Goal: Task Accomplishment & Management: Manage account settings

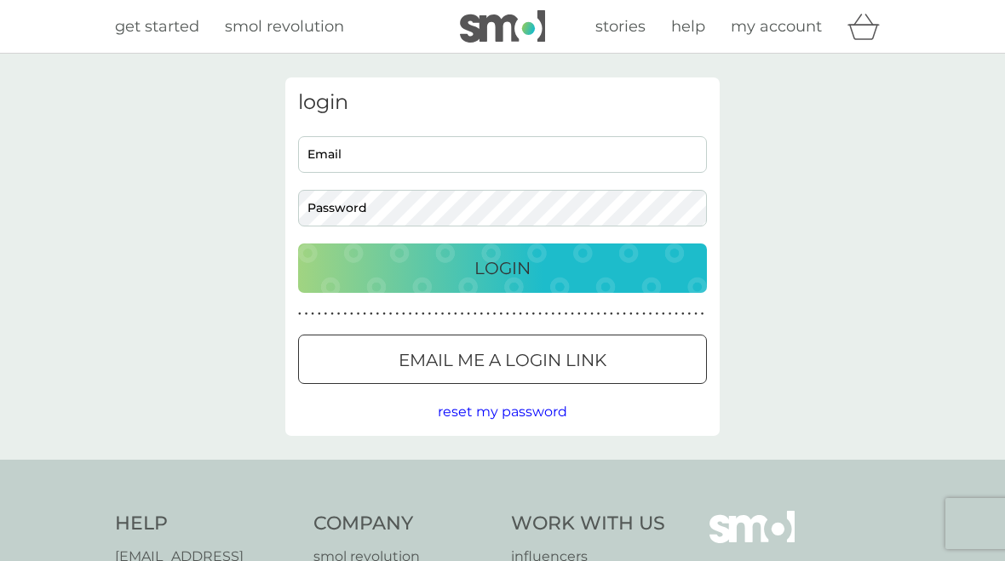
click at [365, 154] on input "Email" at bounding box center [502, 154] width 409 height 37
type input "valerieadams2@hotmail.co.uk"
click at [777, 246] on div "login valerieadams2@hotmail.co.uk Email Password Login ● ● ● ● ● ● ● ● ● ● ● ● …" at bounding box center [502, 257] width 1005 height 406
click at [509, 263] on p "Login" at bounding box center [502, 268] width 56 height 27
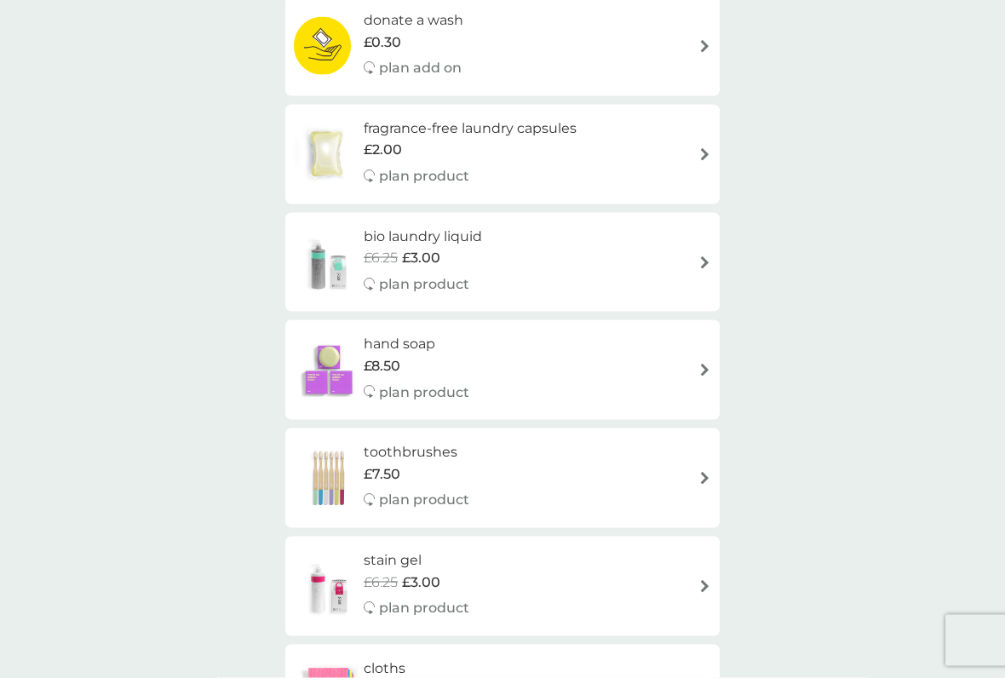
scroll to position [1509, 0]
click at [701, 560] on img at bounding box center [704, 585] width 13 height 13
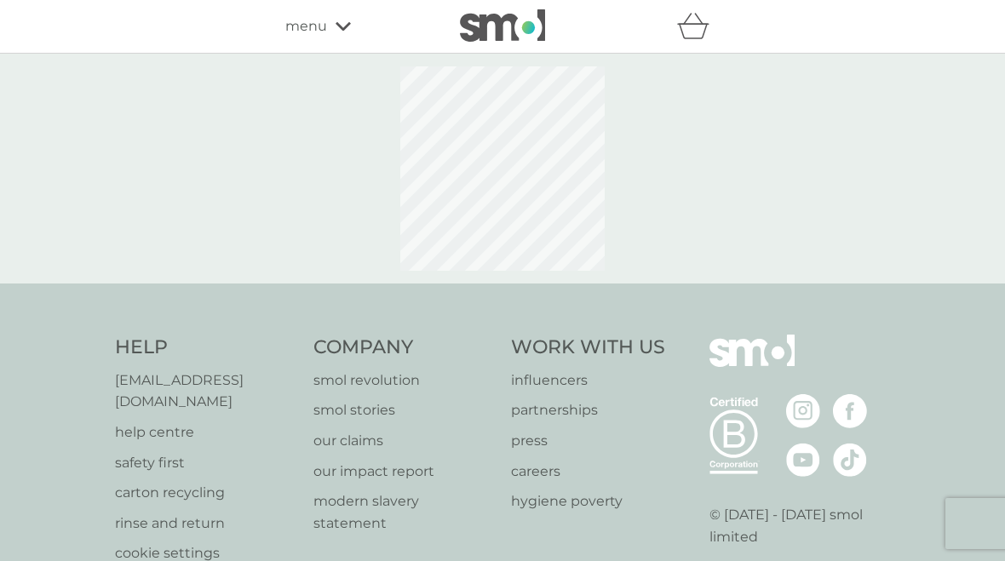
select select "182"
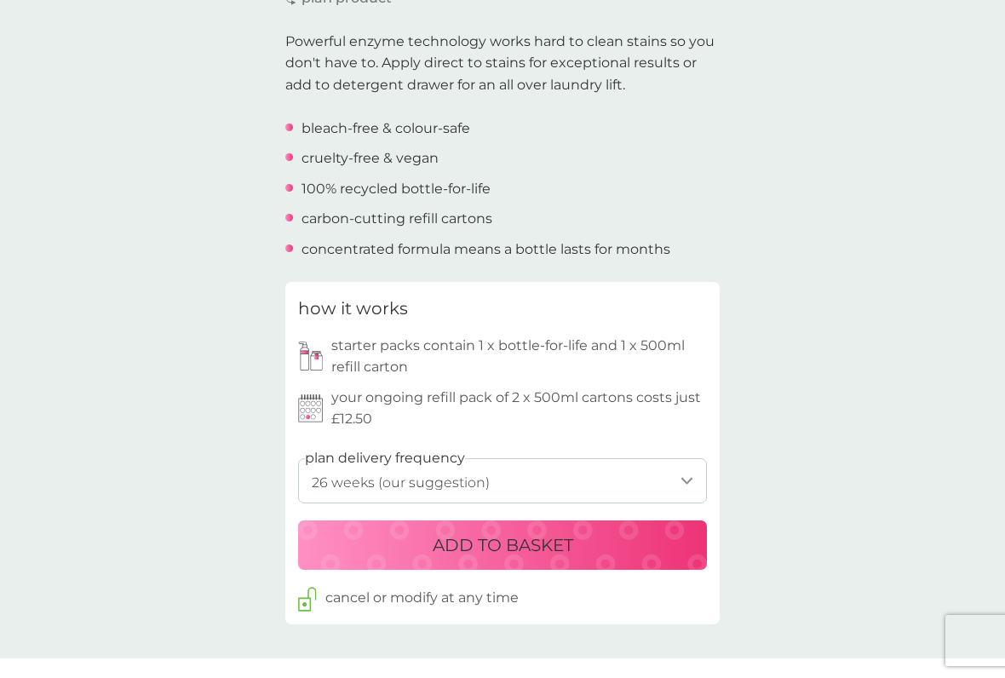
scroll to position [532, 0]
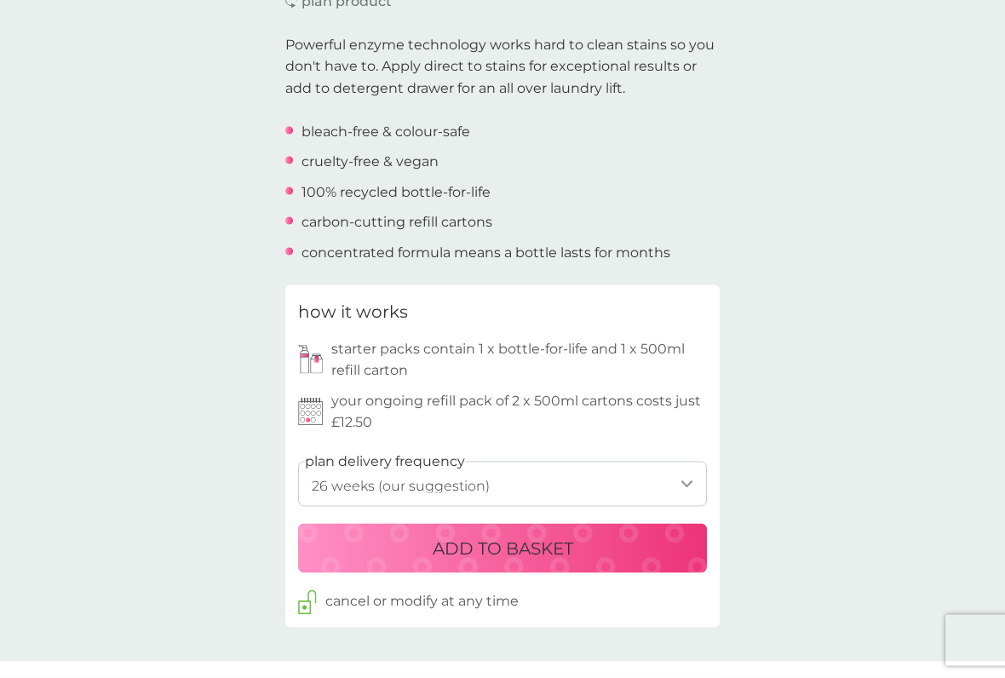
click at [322, 345] on img at bounding box center [310, 359] width 25 height 29
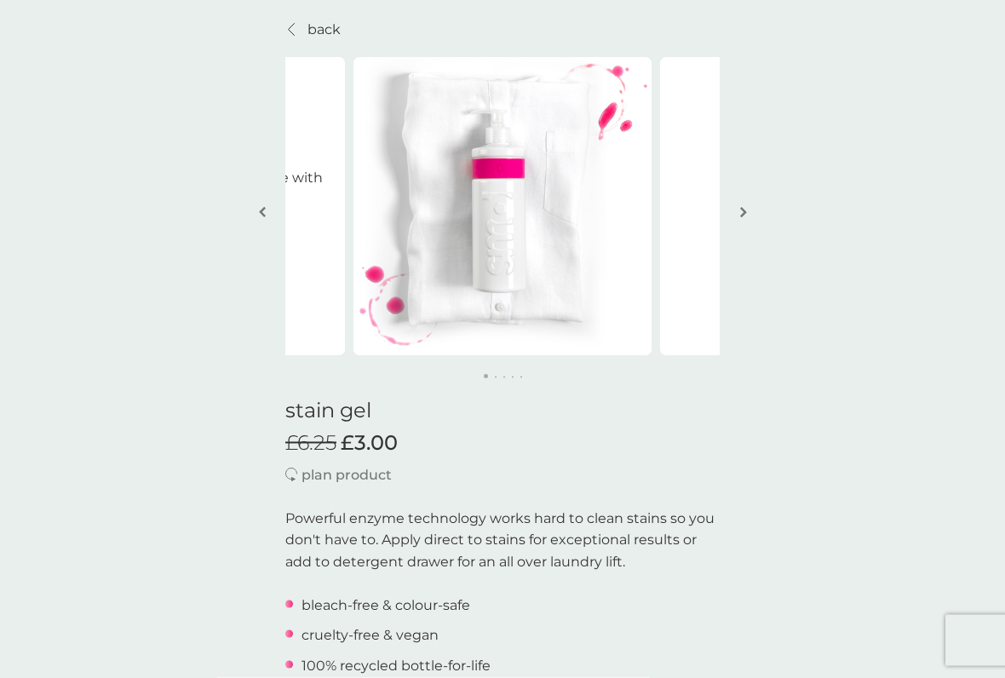
scroll to position [53, 0]
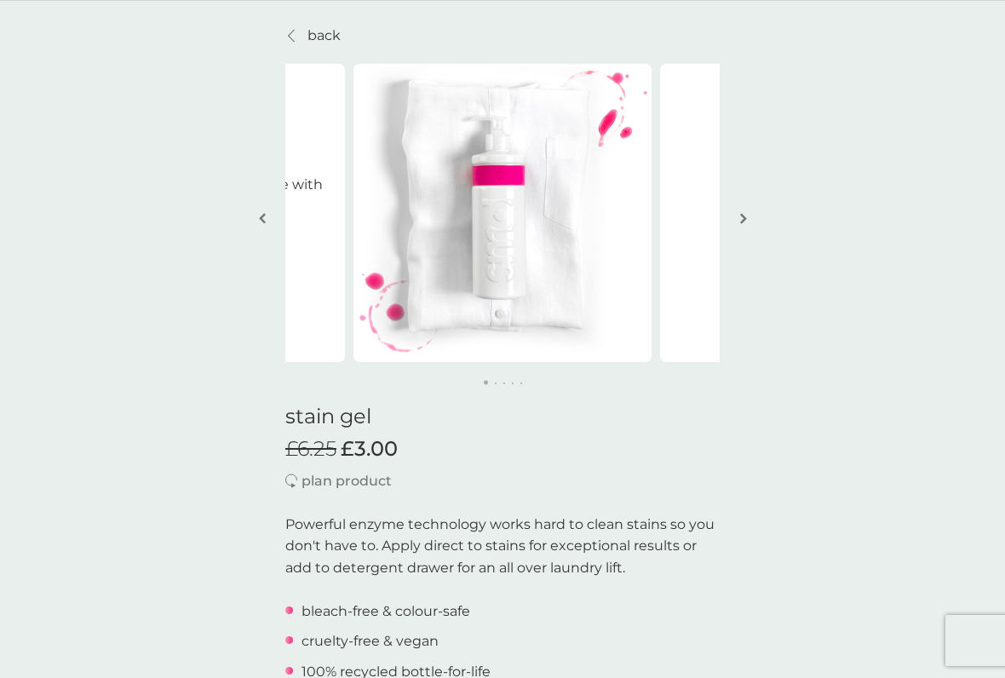
click at [746, 222] on img "button" at bounding box center [743, 218] width 7 height 13
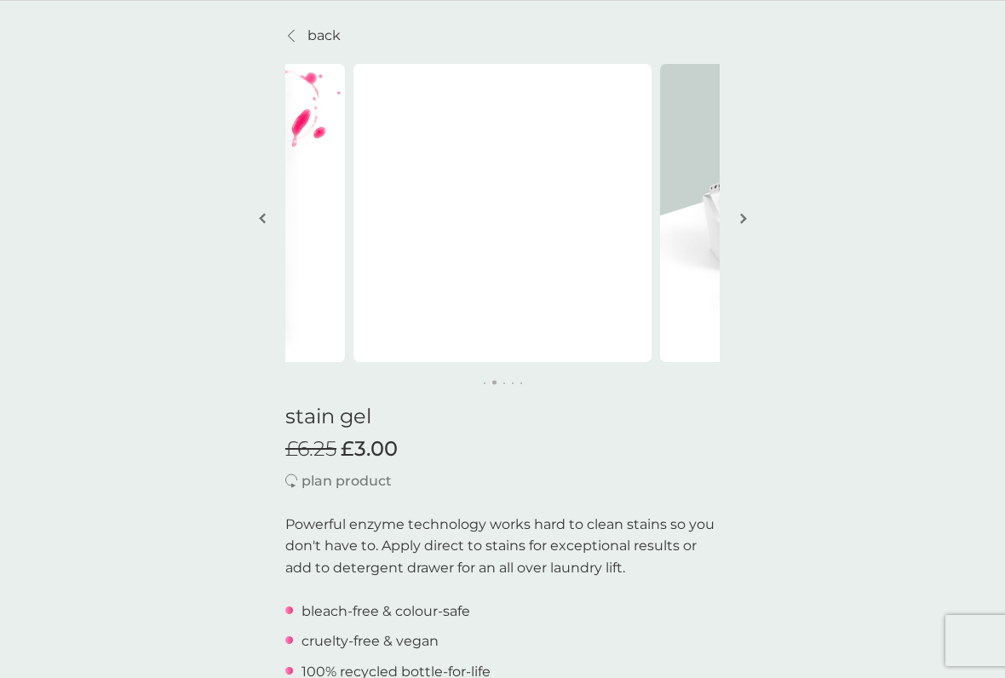
click at [749, 210] on button "button" at bounding box center [743, 219] width 13 height 85
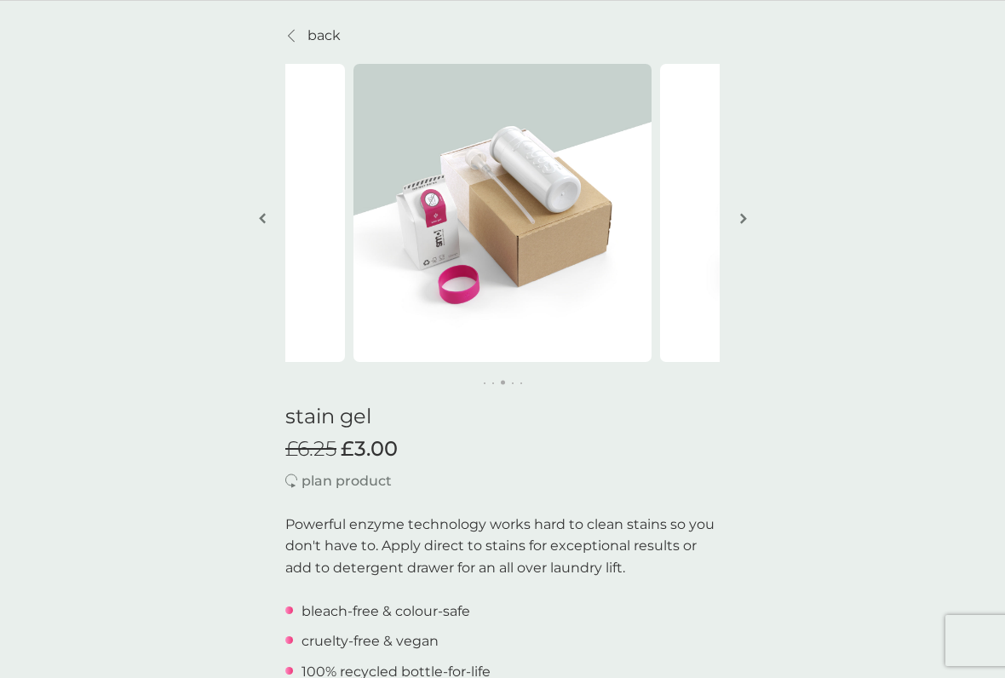
click at [746, 210] on button "button" at bounding box center [743, 219] width 13 height 85
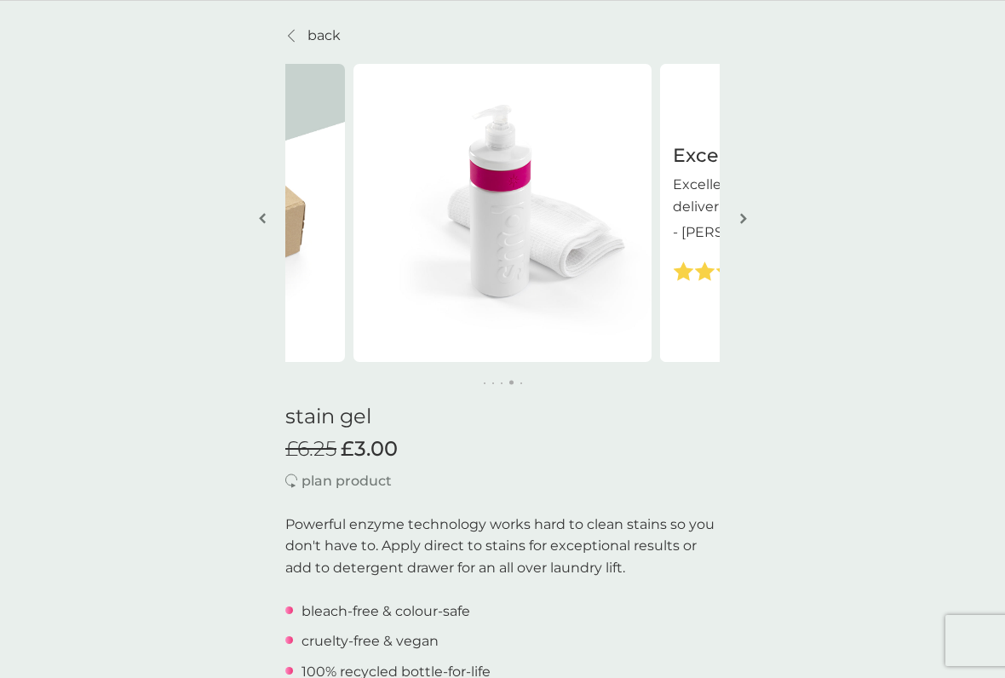
click at [747, 211] on button "button" at bounding box center [743, 219] width 13 height 85
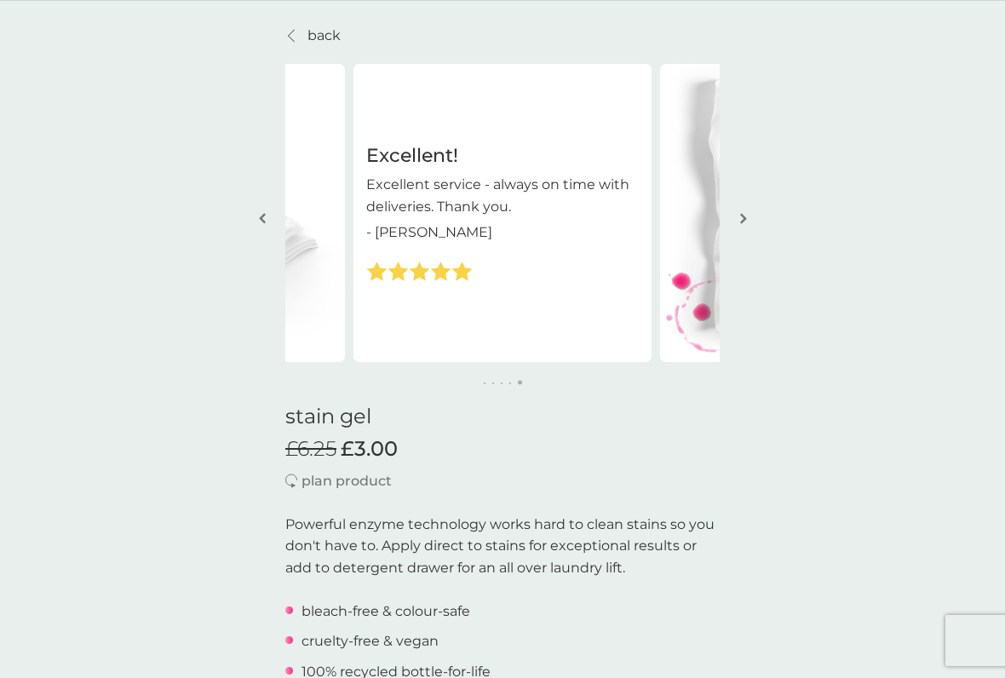
click at [744, 221] on img "button" at bounding box center [743, 218] width 7 height 13
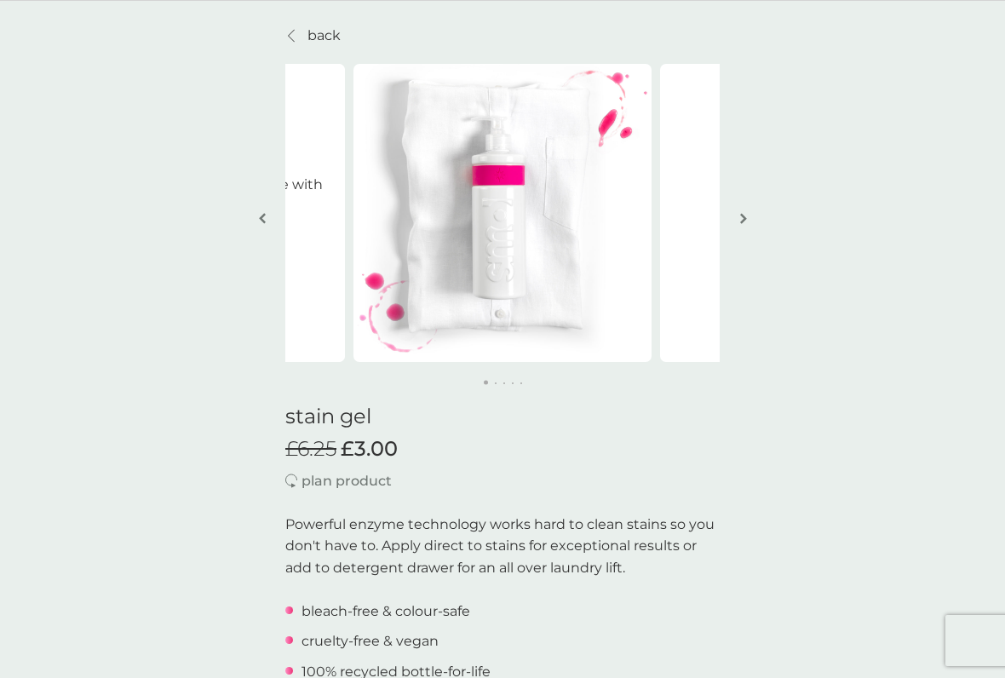
click at [356, 479] on p "plan product" at bounding box center [347, 481] width 90 height 22
click at [376, 451] on span "£3.00" at bounding box center [369, 449] width 57 height 25
click at [354, 429] on div "stain gel £6.25 £3.00 plan product Powerful enzyme technology works hard to cle…" at bounding box center [502, 576] width 434 height 377
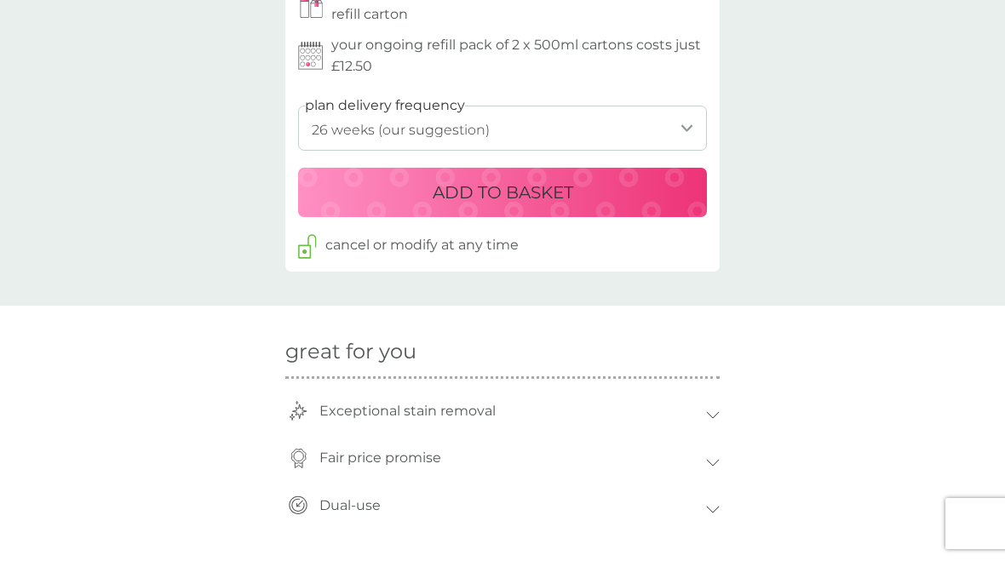
scroll to position [886, 0]
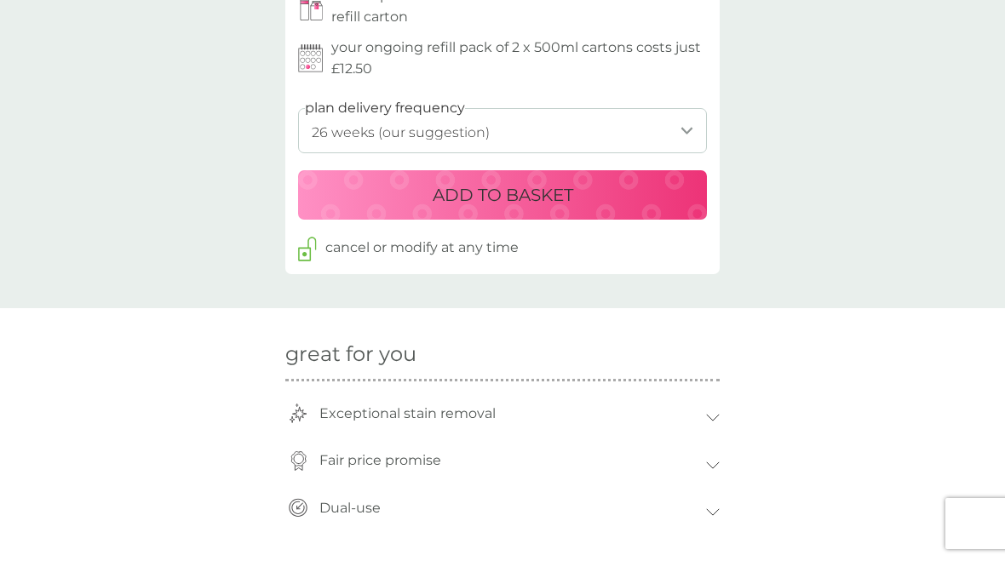
click at [489, 181] on p "ADD TO BASKET" at bounding box center [503, 194] width 141 height 27
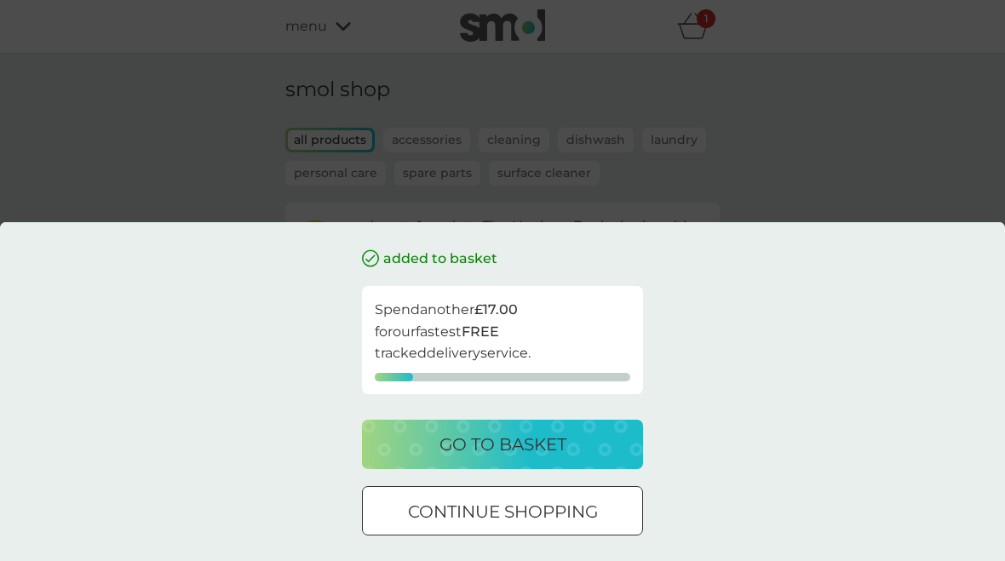
click at [500, 440] on p "go to basket" at bounding box center [503, 444] width 127 height 27
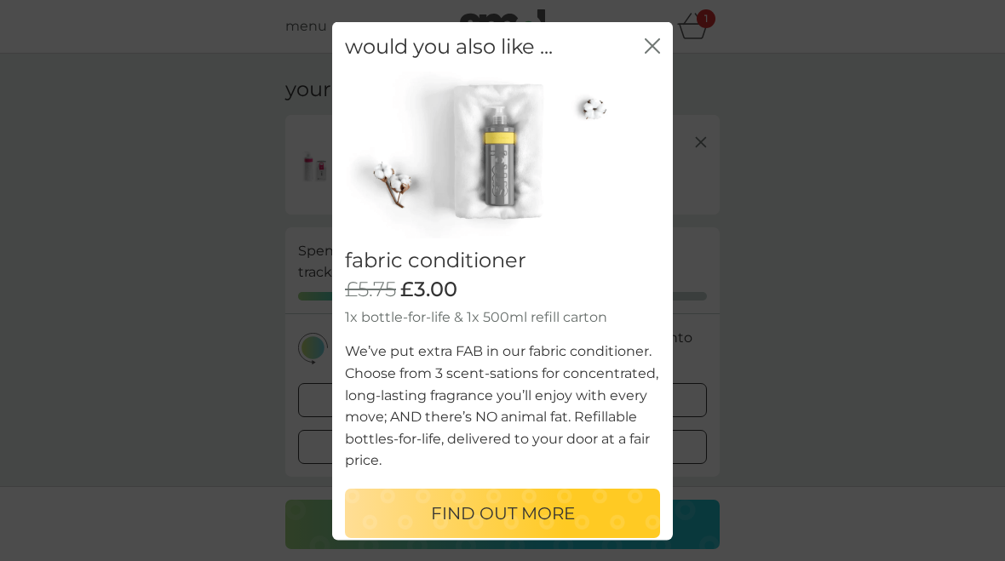
click at [658, 43] on icon "close" at bounding box center [652, 44] width 15 height 15
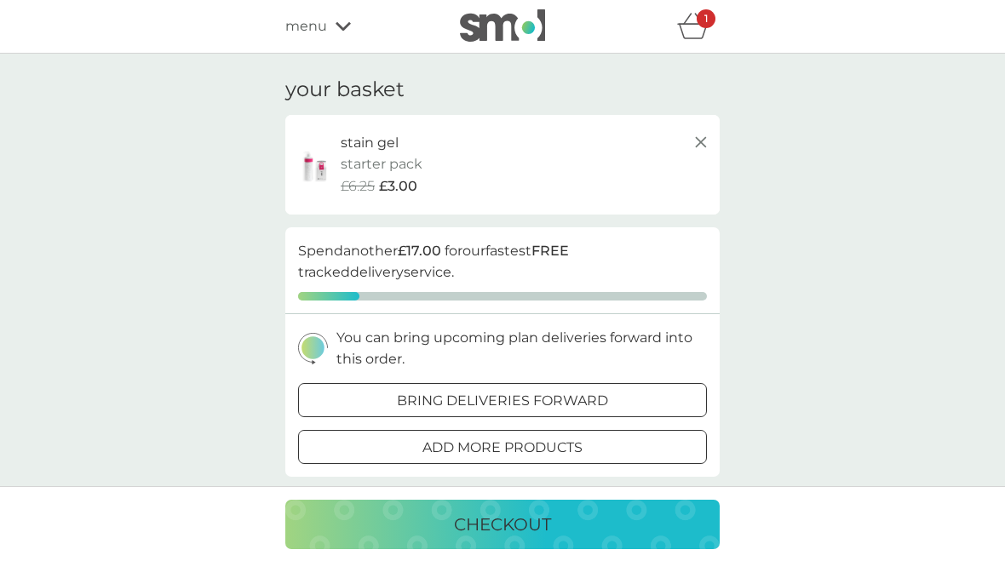
click at [707, 136] on icon at bounding box center [701, 142] width 20 height 20
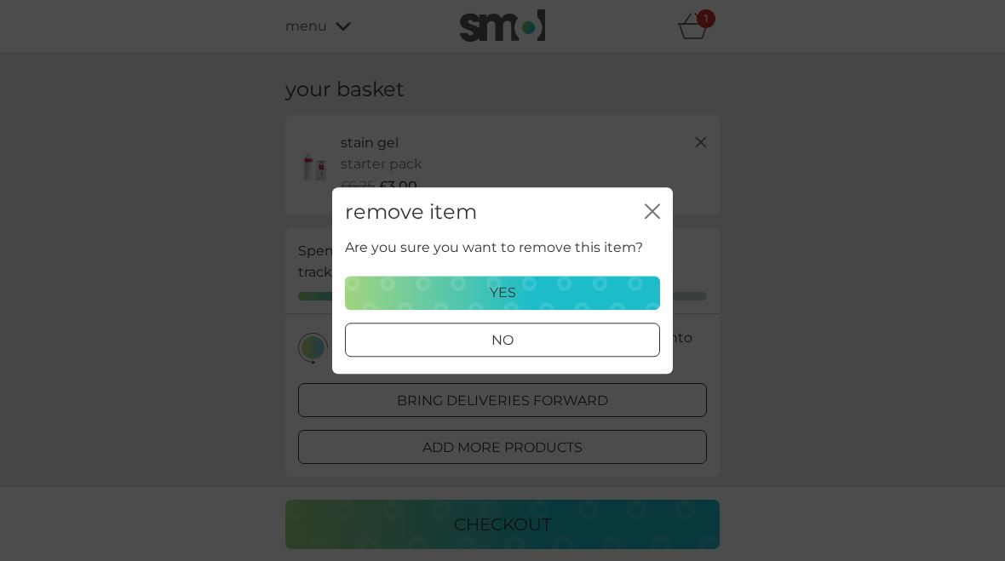
click at [508, 296] on p "yes" at bounding box center [503, 293] width 26 height 22
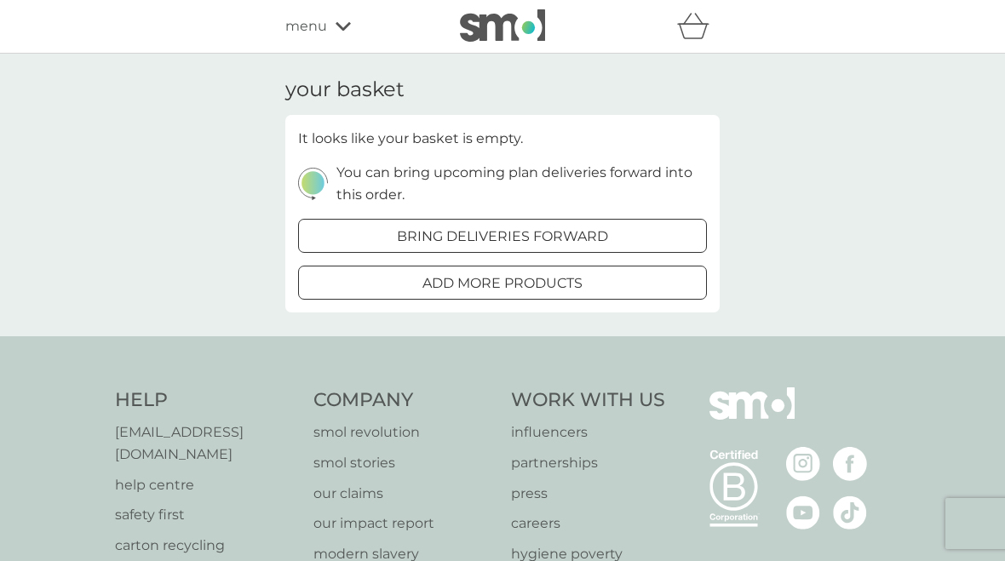
click at [342, 31] on icon at bounding box center [343, 26] width 15 height 9
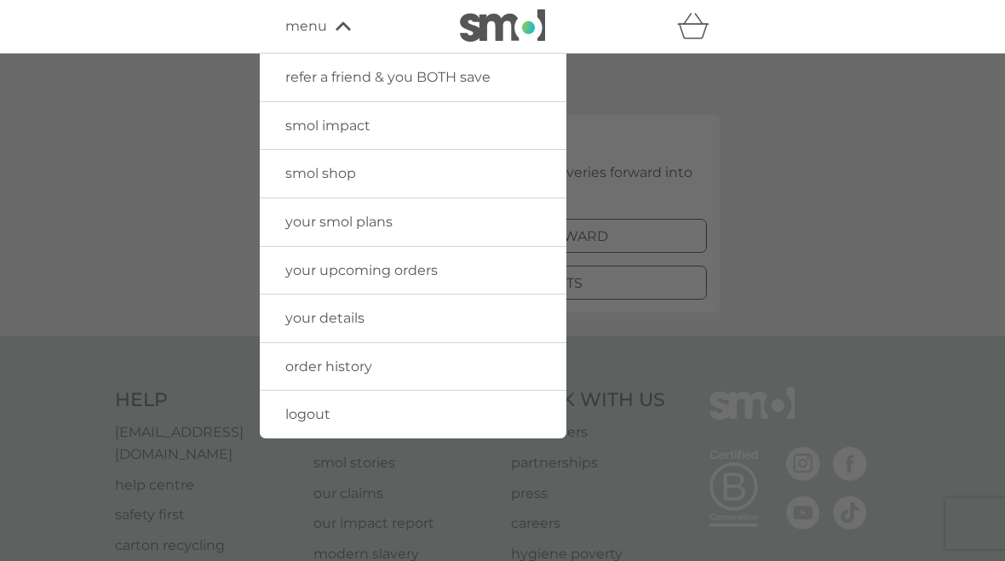
click at [431, 270] on span "your upcoming orders" at bounding box center [361, 270] width 152 height 16
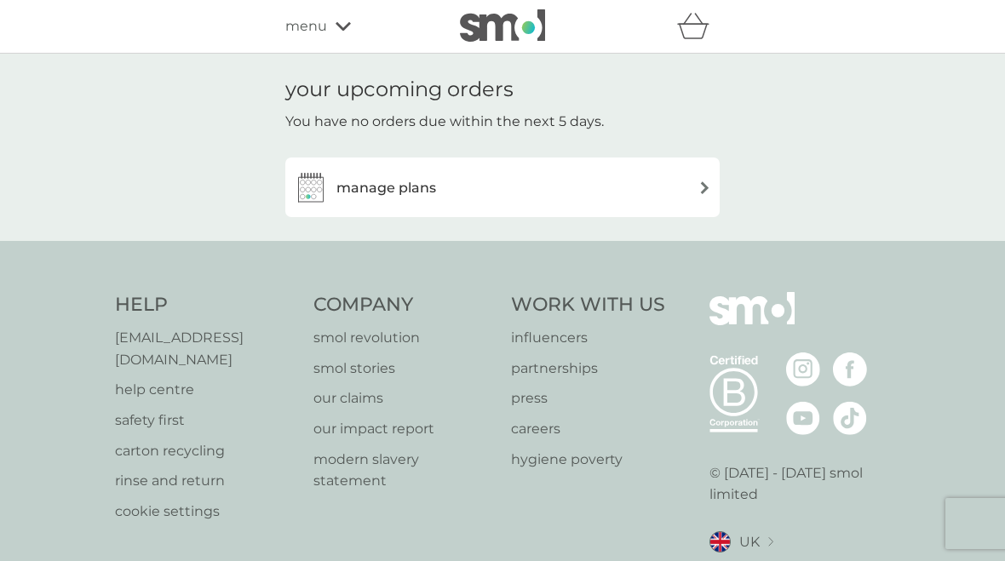
click at [704, 187] on img at bounding box center [704, 187] width 13 height 13
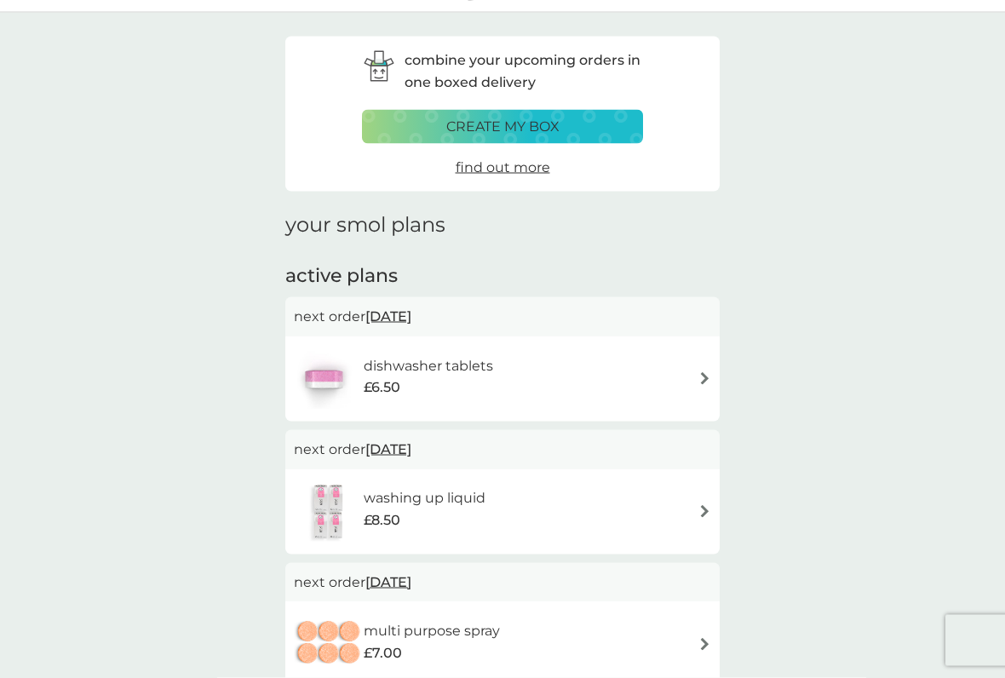
scroll to position [42, 0]
click at [710, 371] on img at bounding box center [704, 377] width 13 height 13
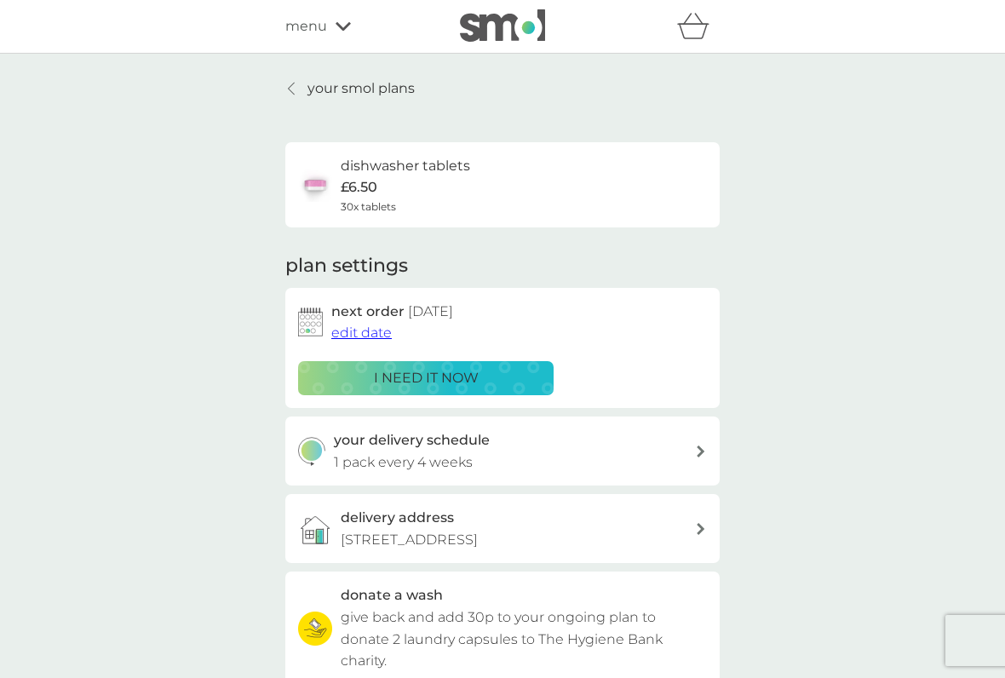
click at [357, 328] on span "edit date" at bounding box center [361, 333] width 60 height 16
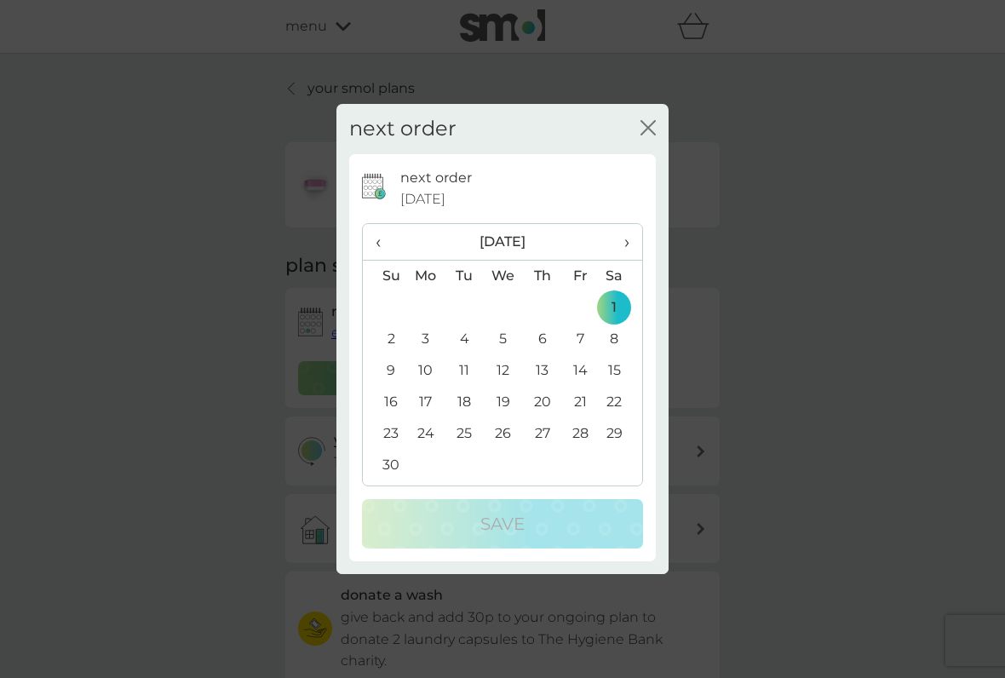
click at [654, 129] on icon "close" at bounding box center [648, 127] width 15 height 15
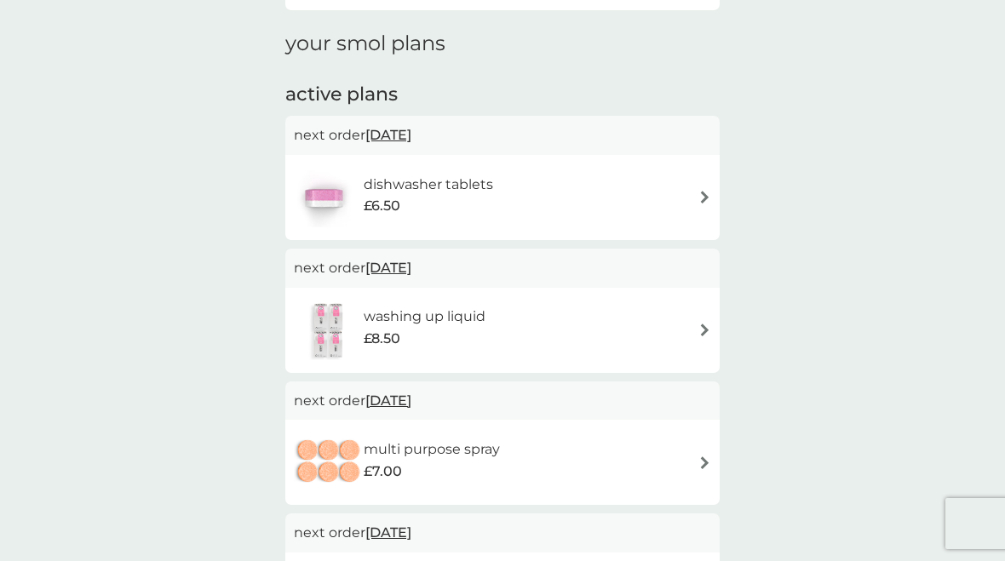
scroll to position [220, 0]
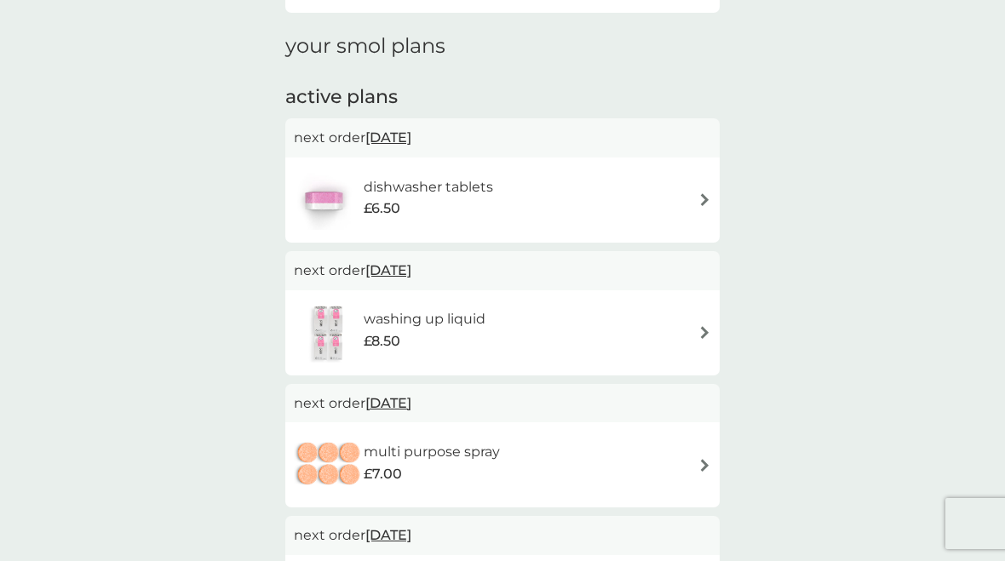
click at [707, 197] on img at bounding box center [704, 199] width 13 height 13
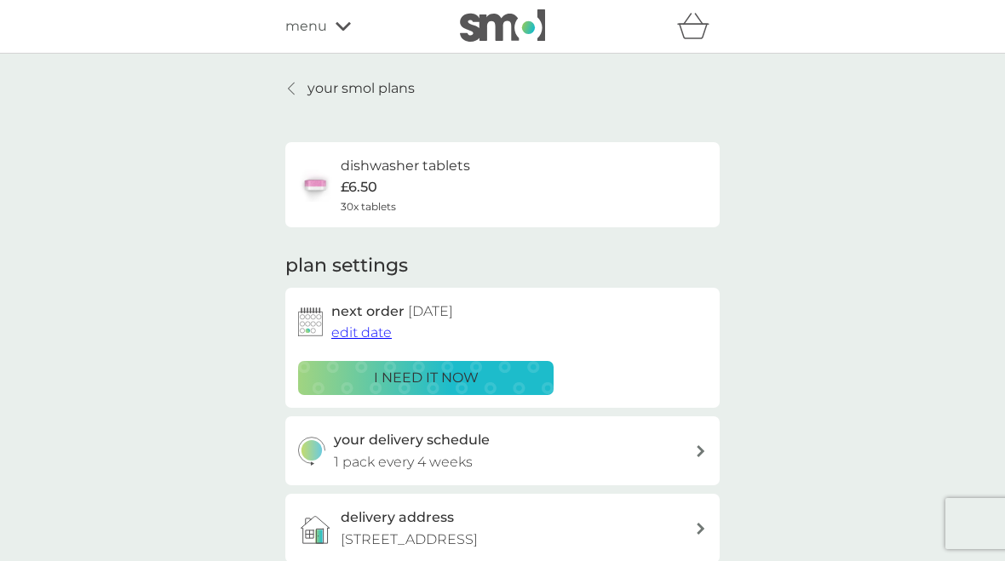
click at [302, 72] on div "your smol plans dishwasher tablets £6.50 30x tablets plan settings next order […" at bounding box center [502, 460] width 1005 height 813
click at [290, 78] on link "your smol plans" at bounding box center [349, 89] width 129 height 22
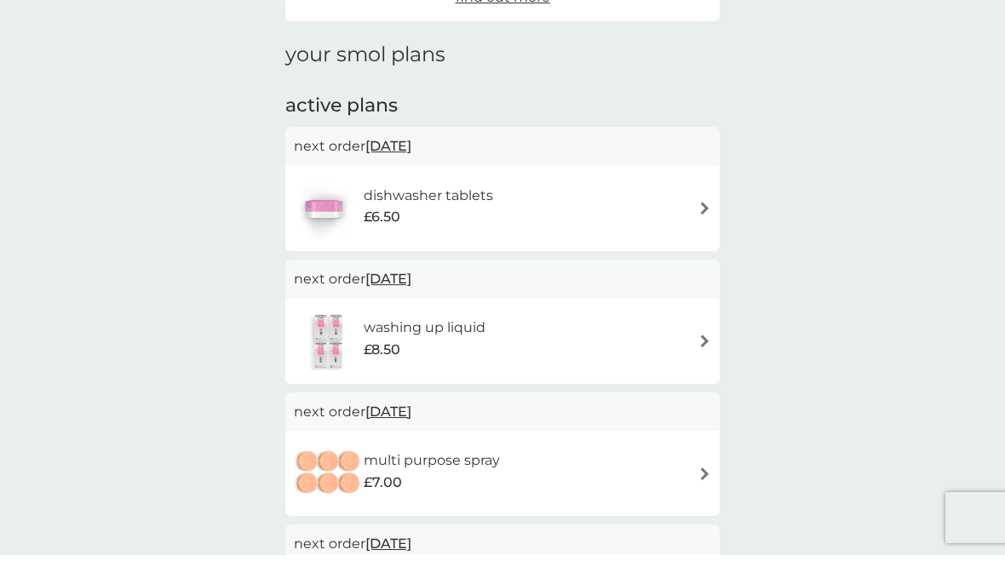
scroll to position [211, 0]
click at [411, 277] on span "[DATE]" at bounding box center [388, 278] width 46 height 33
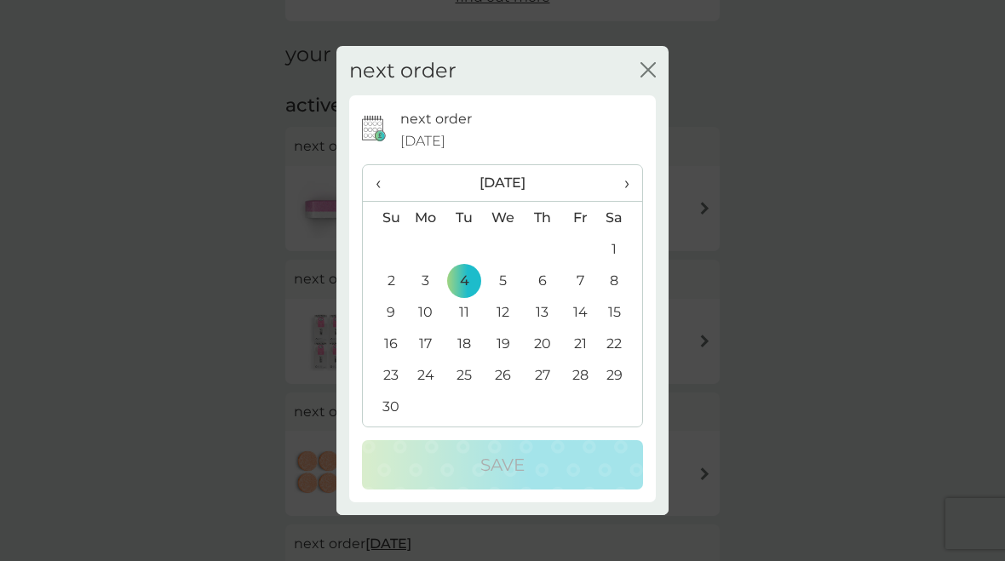
click at [629, 181] on span "›" at bounding box center [620, 183] width 17 height 36
click at [550, 243] on td "4" at bounding box center [542, 249] width 38 height 32
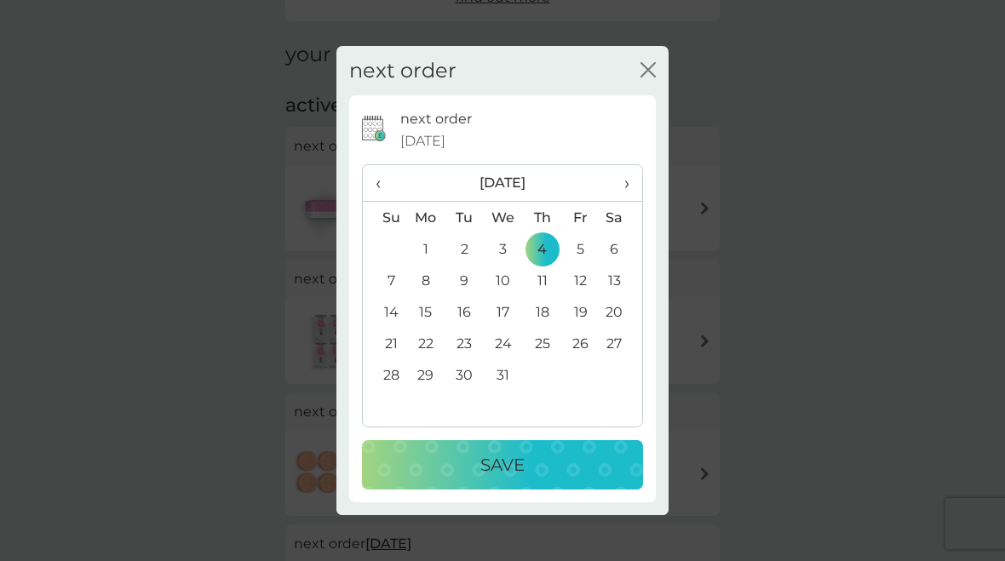
click at [503, 467] on p "Save" at bounding box center [502, 464] width 44 height 27
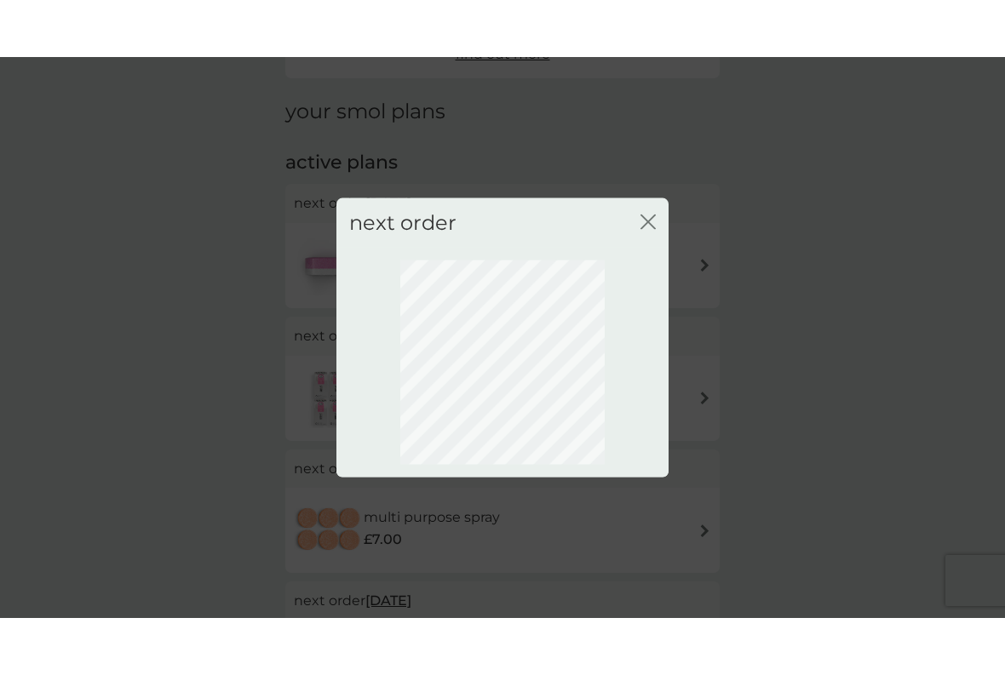
scroll to position [152, 0]
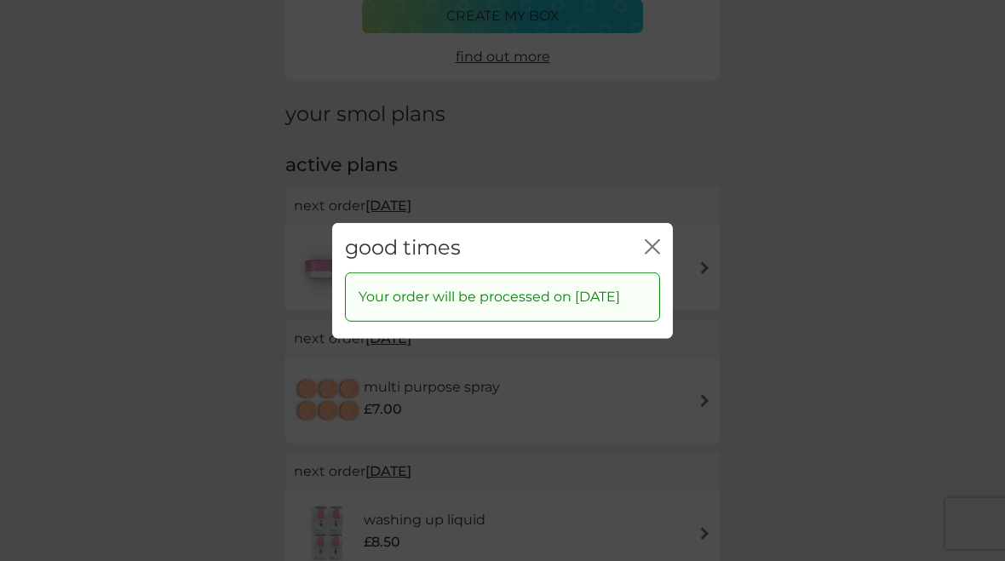
click at [659, 239] on icon "close" at bounding box center [655, 246] width 7 height 14
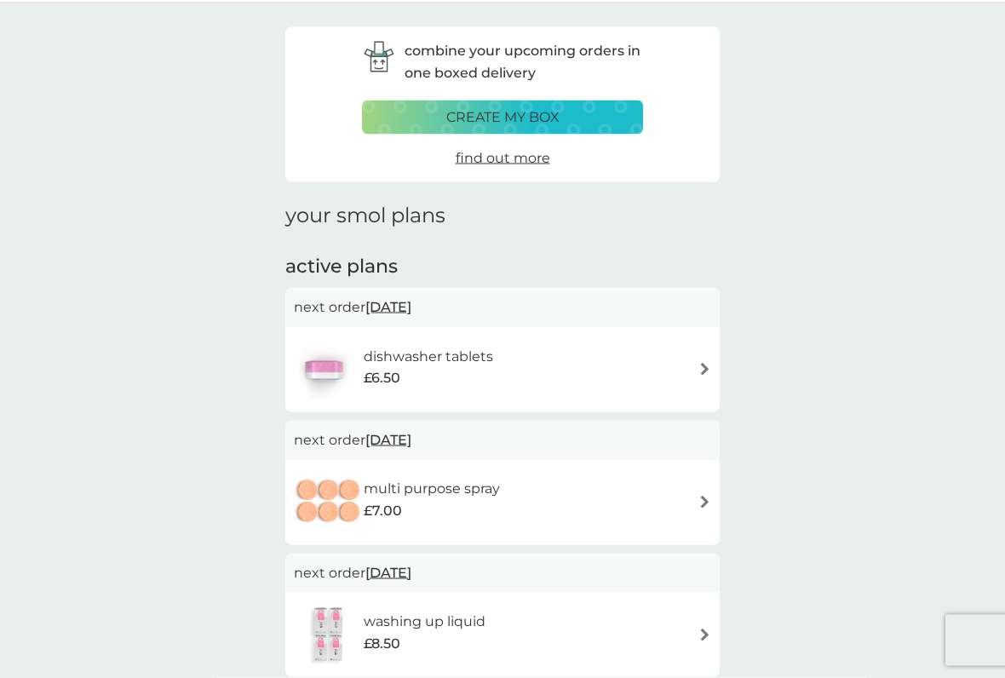
scroll to position [51, 0]
click at [710, 364] on img at bounding box center [704, 368] width 13 height 13
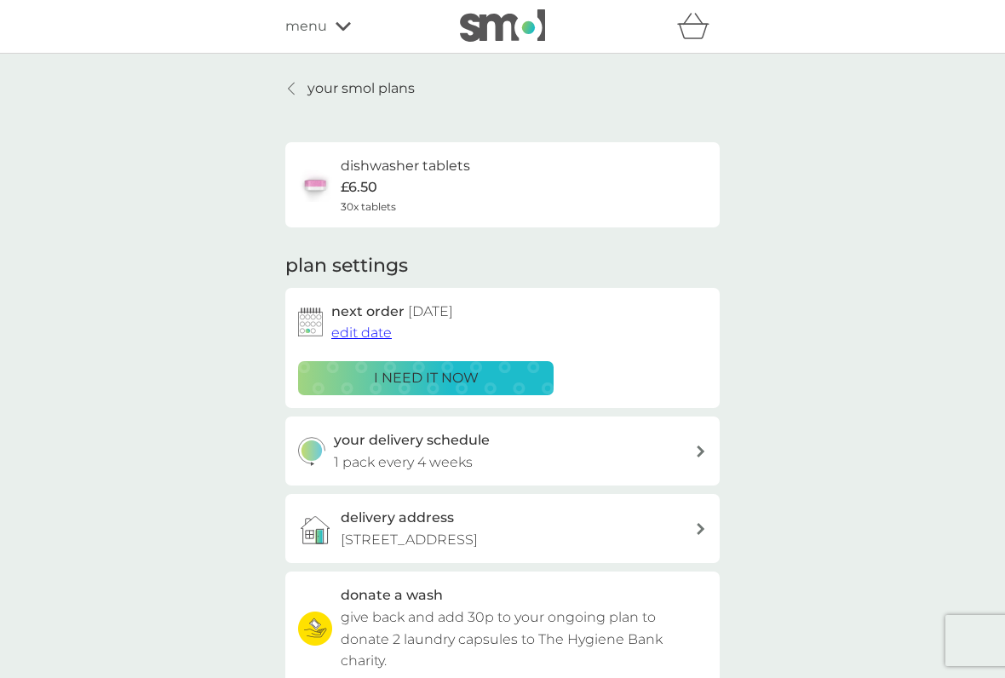
click at [370, 325] on span "edit date" at bounding box center [361, 333] width 60 height 16
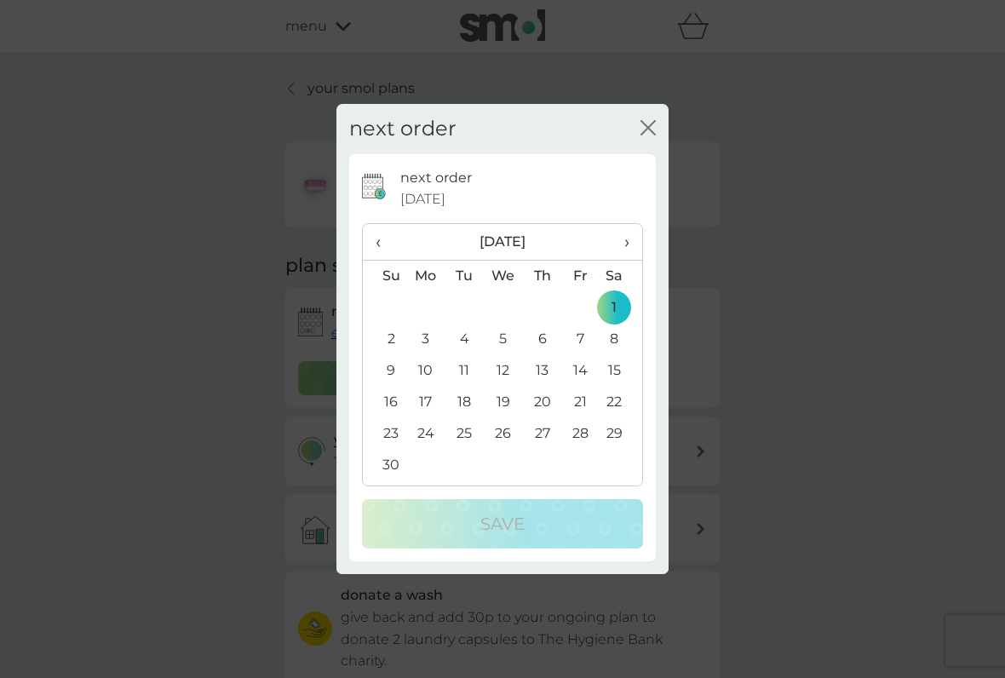
click at [468, 332] on td "4" at bounding box center [464, 340] width 38 height 32
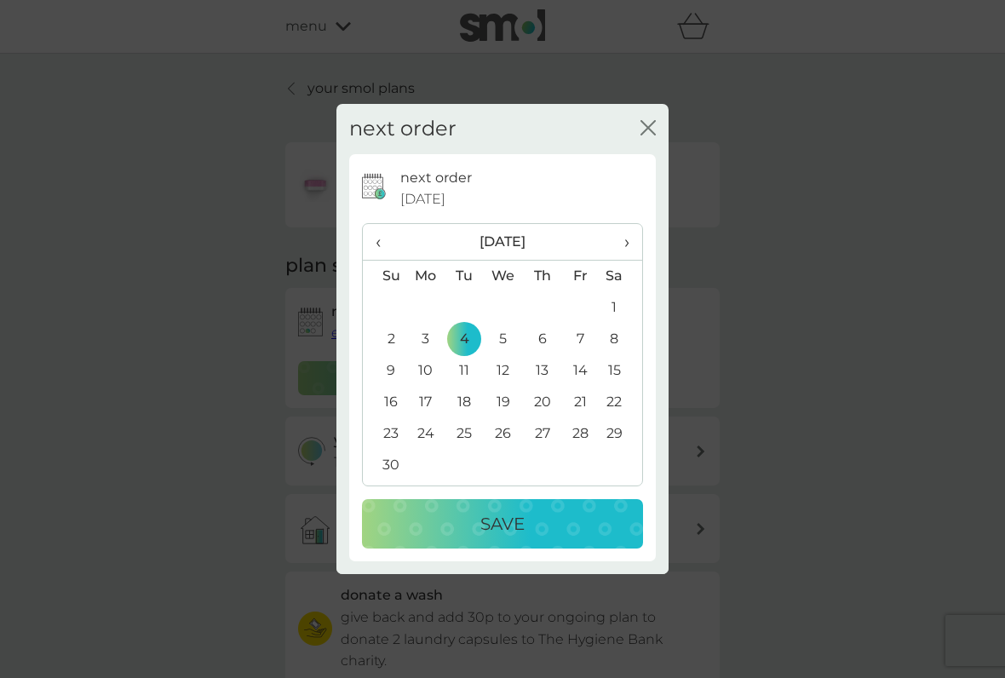
click at [509, 526] on p "Save" at bounding box center [502, 523] width 44 height 27
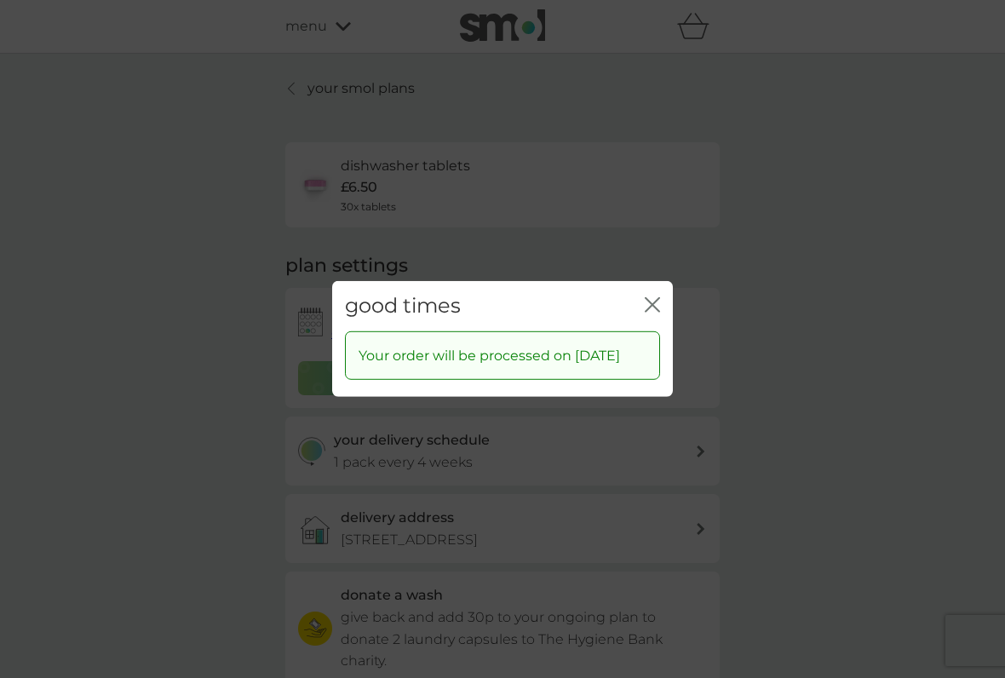
click at [663, 284] on div "good times close" at bounding box center [502, 306] width 341 height 50
click at [654, 297] on icon "close" at bounding box center [652, 304] width 15 height 15
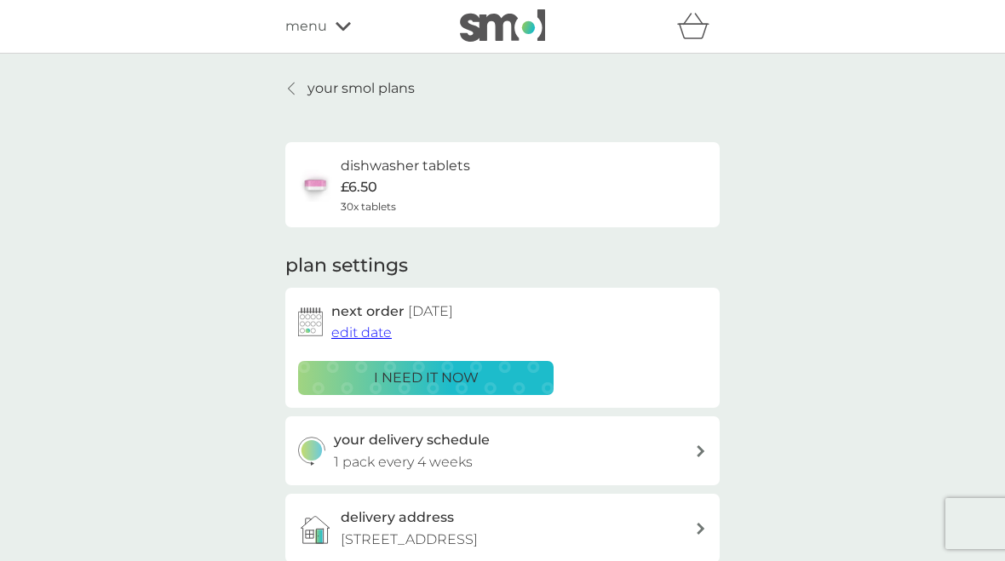
click at [359, 84] on p "your smol plans" at bounding box center [360, 89] width 107 height 22
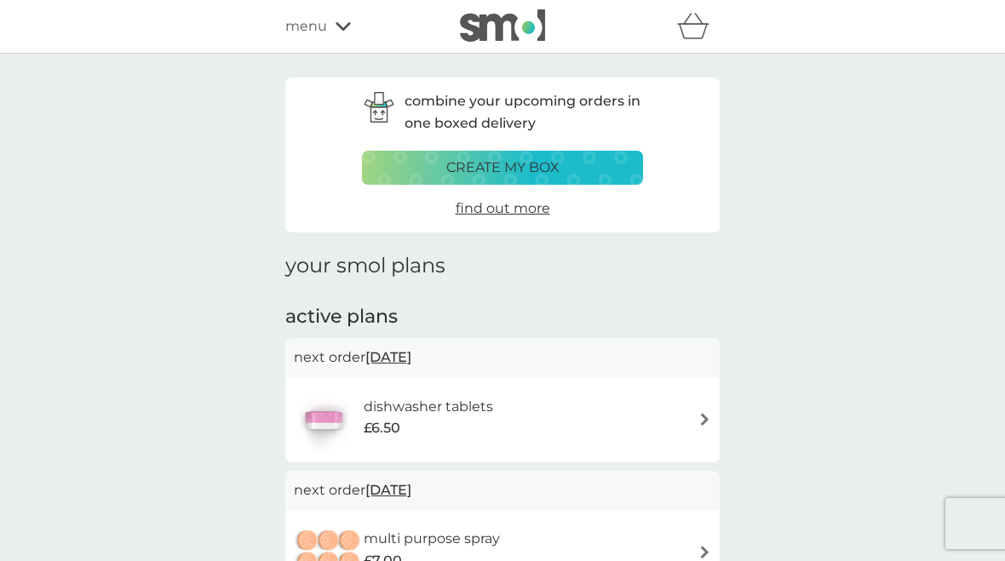
click at [514, 207] on span "find out more" at bounding box center [503, 208] width 95 height 16
click at [332, 24] on div "menu" at bounding box center [357, 26] width 145 height 22
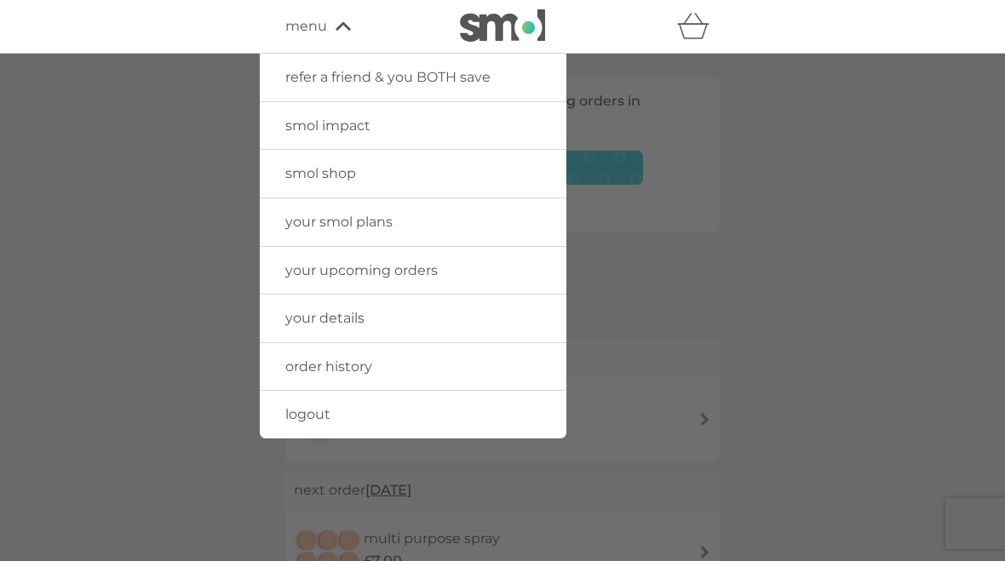
scroll to position [110, 0]
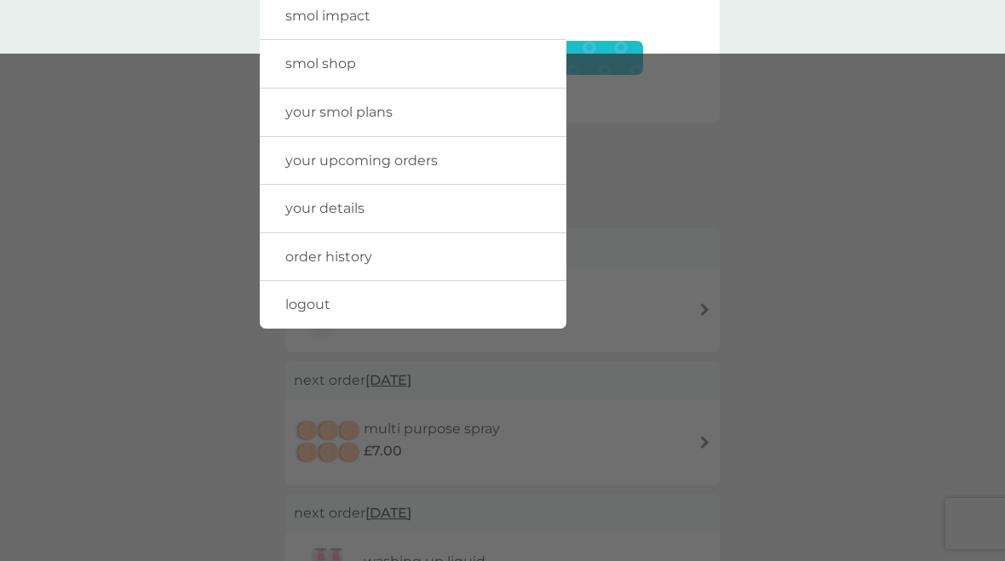
click at [352, 60] on span "smol shop" at bounding box center [320, 63] width 71 height 16
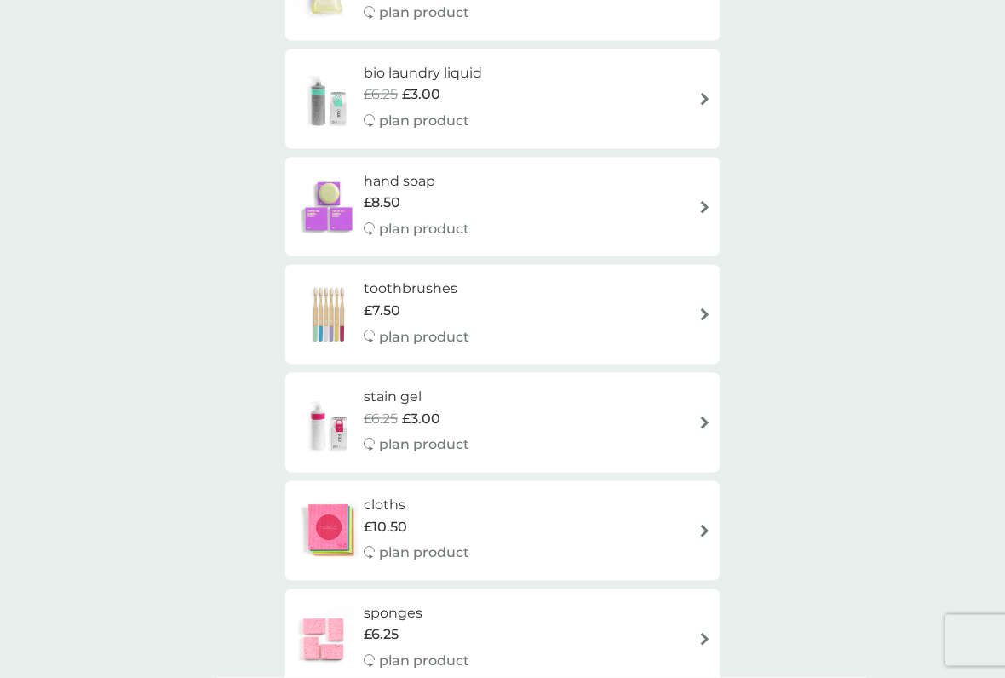
scroll to position [780, 0]
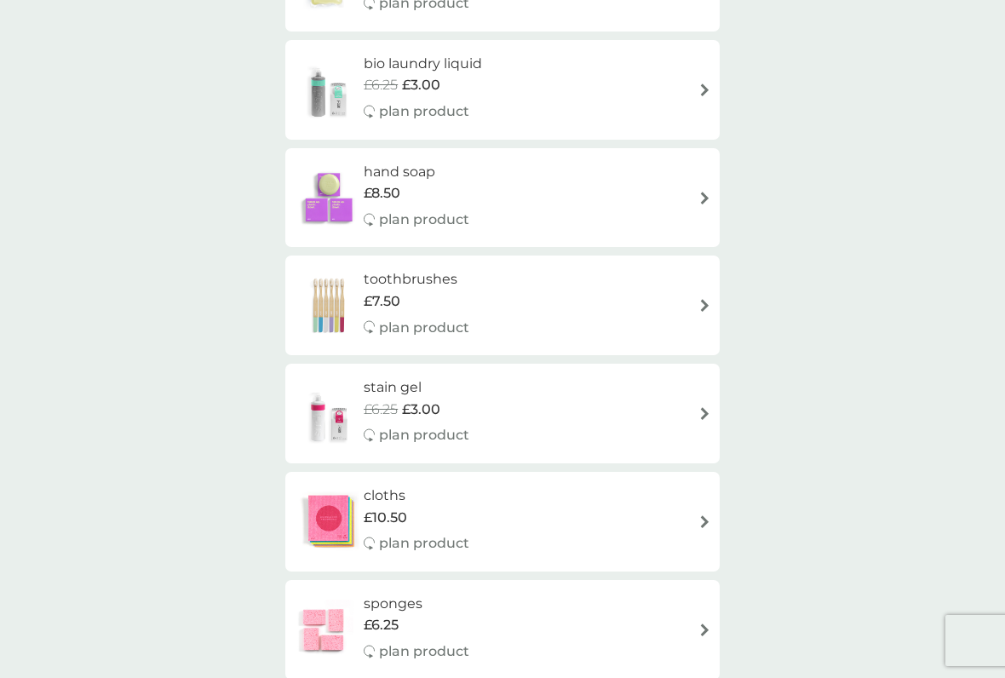
click at [690, 397] on div "stain gel £6.25 £3.00 plan product" at bounding box center [502, 413] width 417 height 74
select select "182"
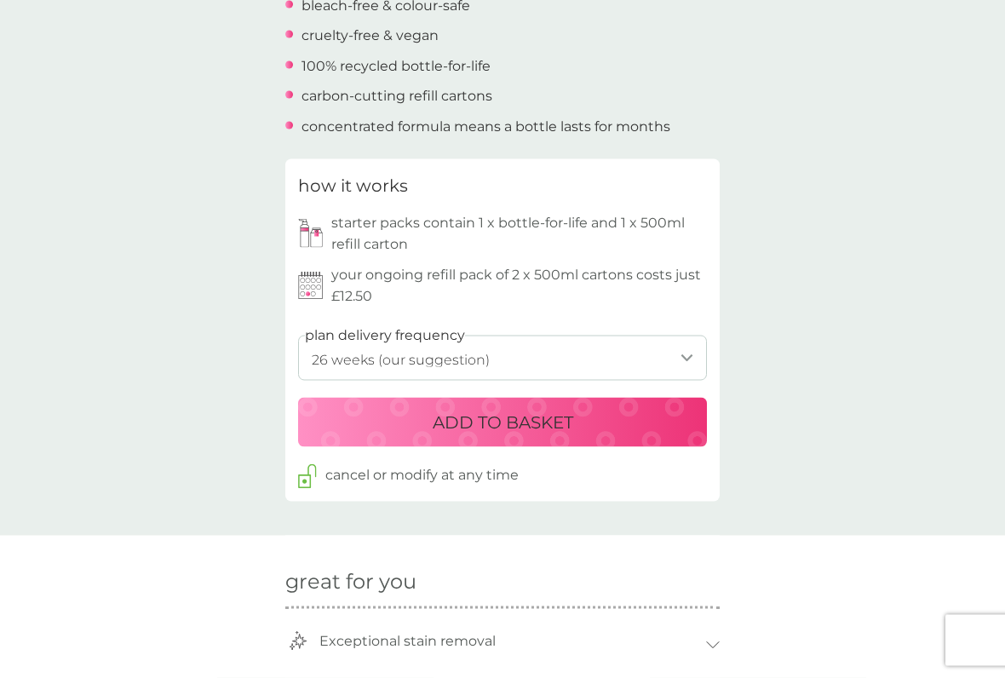
scroll to position [659, 0]
click at [530, 411] on p "ADD TO BASKET" at bounding box center [503, 421] width 141 height 27
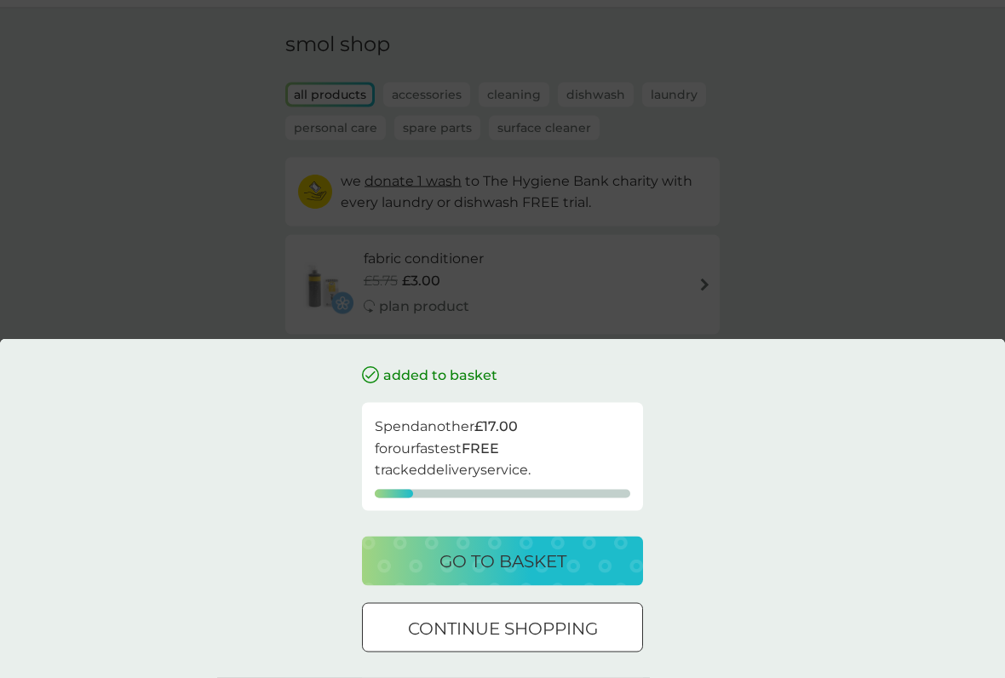
scroll to position [39, 0]
click at [525, 558] on p "go to basket" at bounding box center [503, 561] width 127 height 27
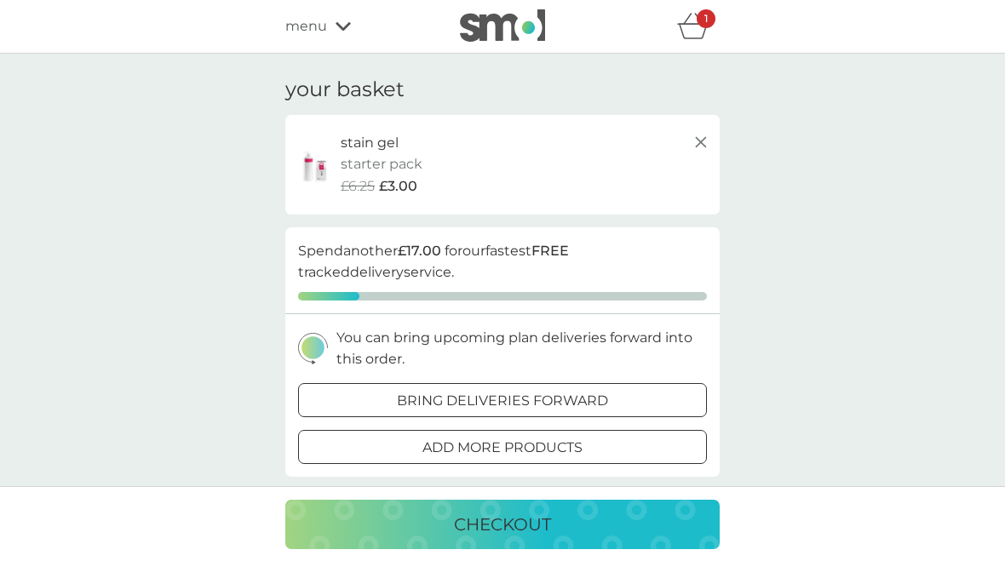
click at [710, 135] on icon at bounding box center [701, 142] width 20 height 20
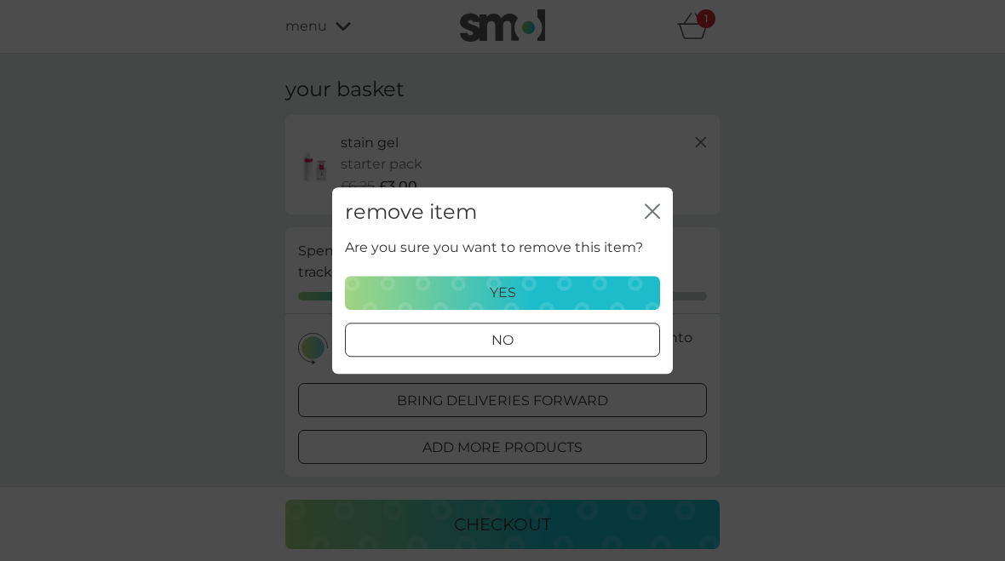
click at [507, 291] on p "yes" at bounding box center [503, 293] width 26 height 22
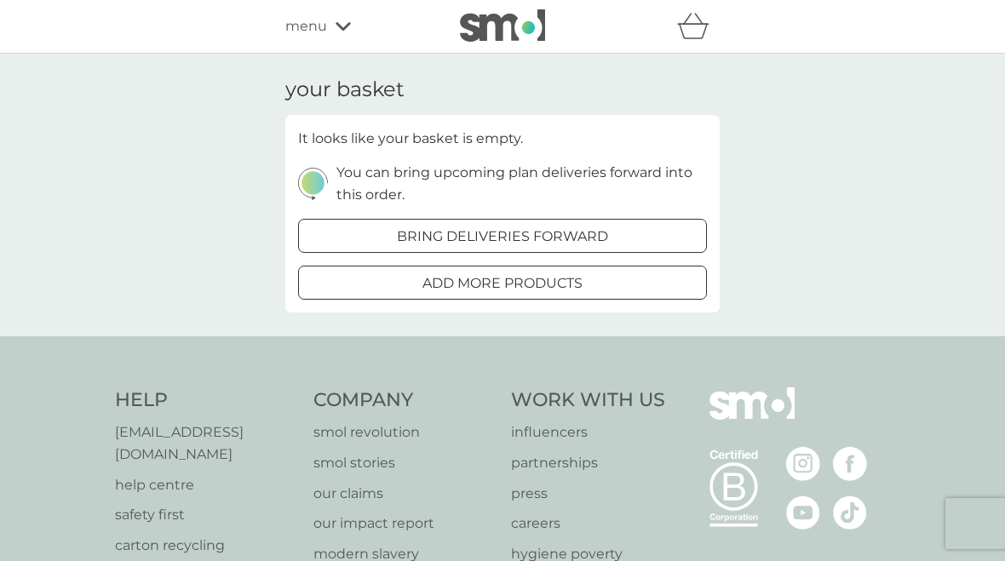
click at [341, 28] on icon at bounding box center [343, 26] width 15 height 9
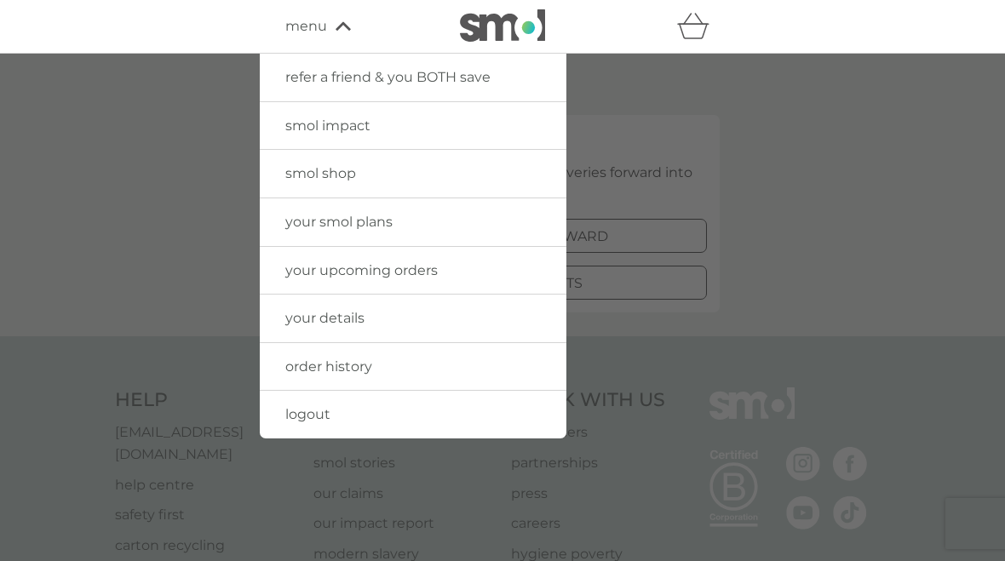
click at [360, 218] on span "your smol plans" at bounding box center [338, 222] width 107 height 16
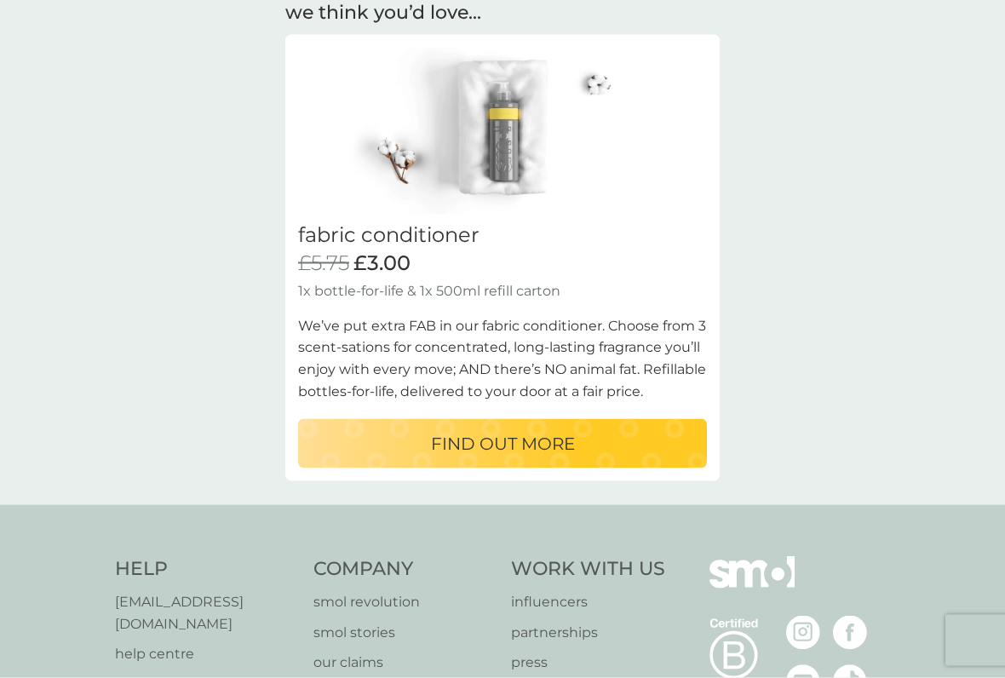
scroll to position [1674, 0]
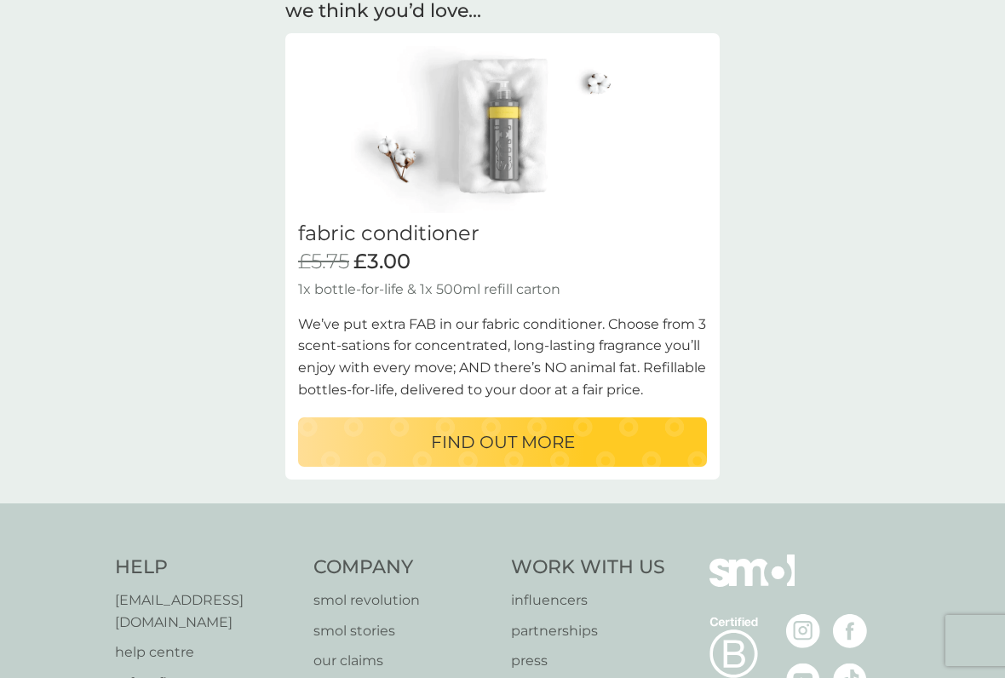
click at [352, 434] on button "FIND OUT MORE" at bounding box center [502, 441] width 409 height 49
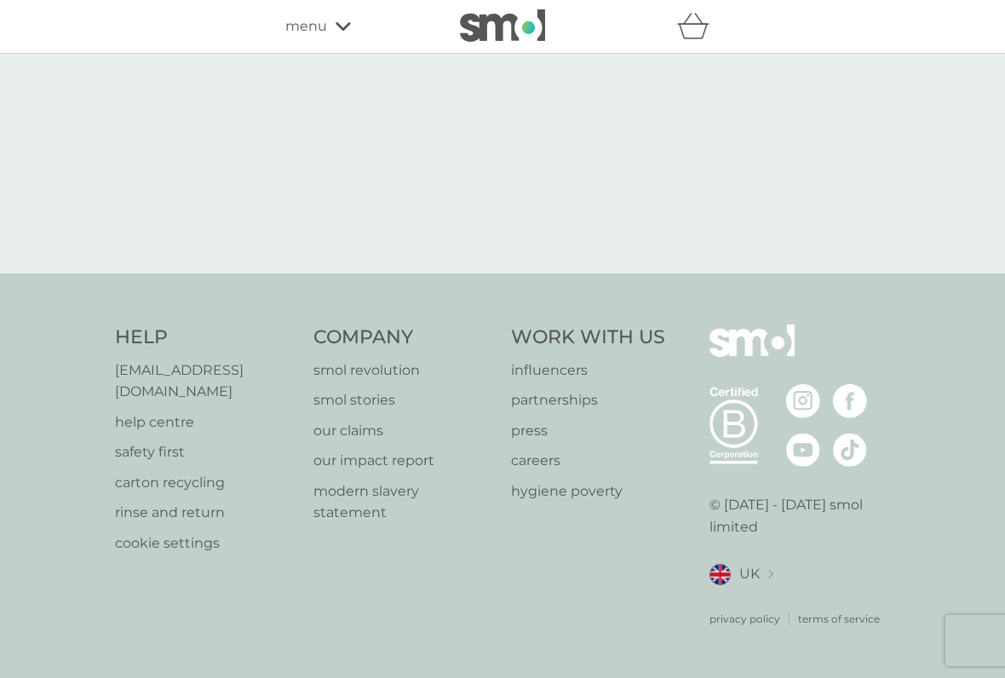
select select "182"
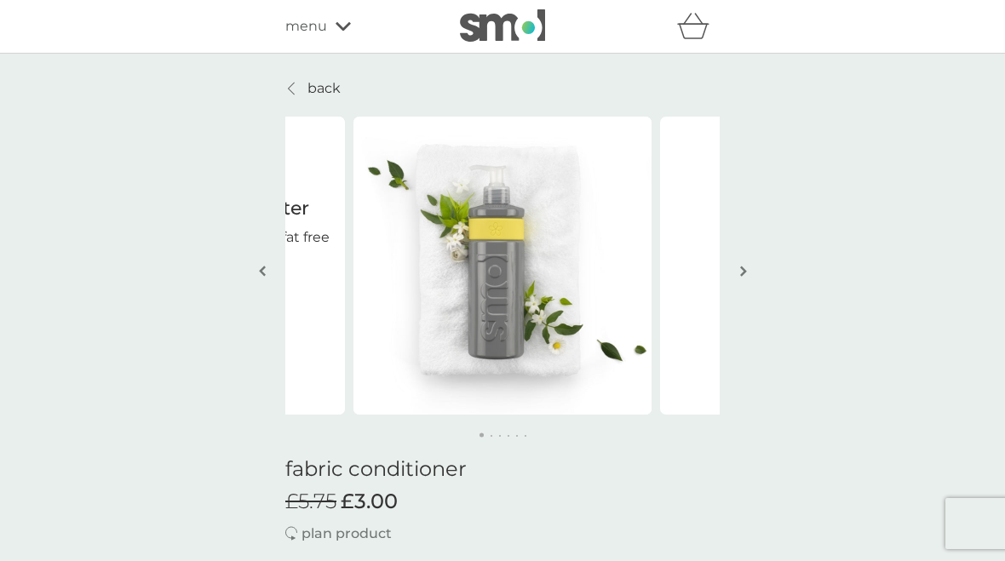
scroll to position [2161, 0]
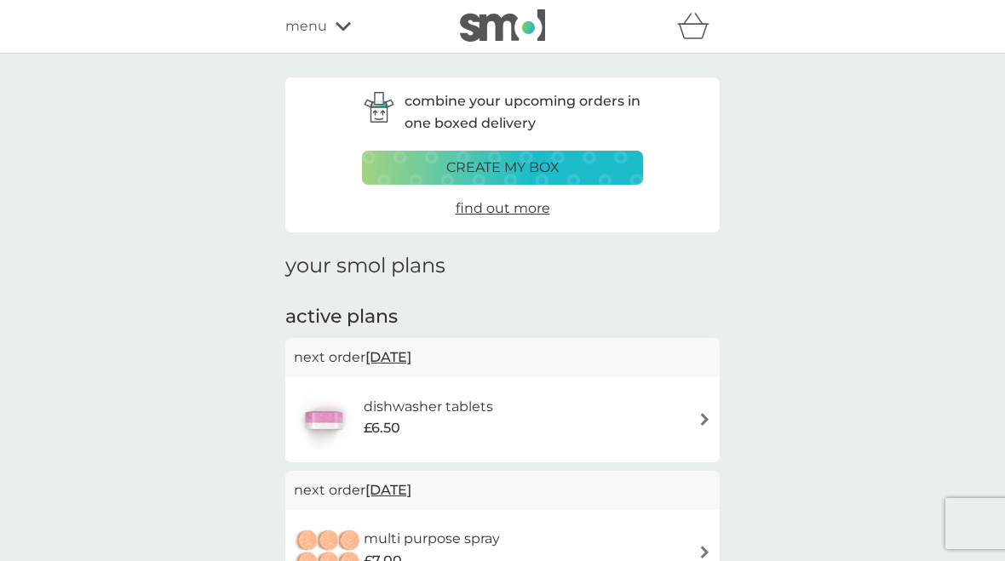
click at [706, 417] on img at bounding box center [704, 419] width 13 height 13
